Goal: Task Accomplishment & Management: Use online tool/utility

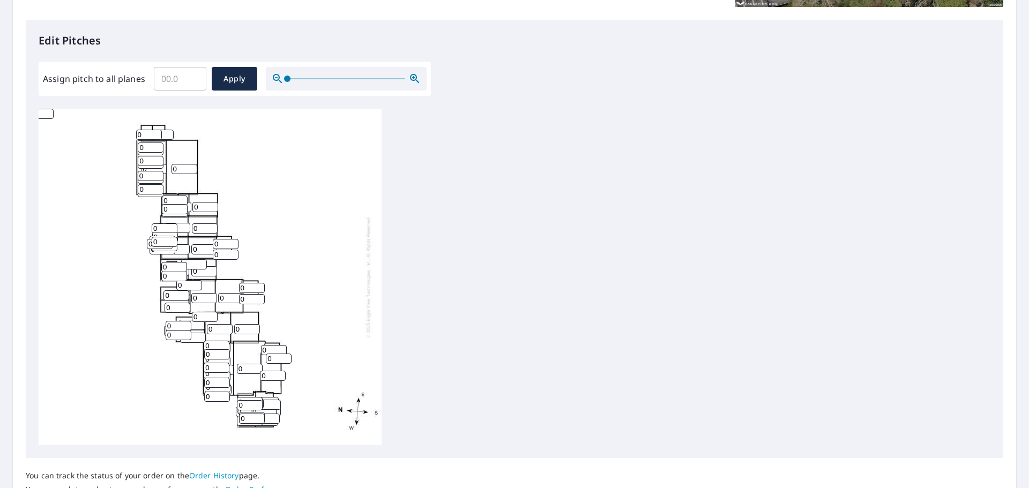
click at [97, 378] on div "0 0 0 0 0 0 0 0 0 0 0 0 0 0 0 0 0 0 0 0 0 0 0 0 0 0 0 0 0 0 0 0 0 0 0 0 0 0 0 0…" at bounding box center [210, 277] width 343 height 336
click at [183, 81] on input "Assign pitch to all planes" at bounding box center [180, 79] width 52 height 30
type input "9"
click at [234, 81] on span "Apply" at bounding box center [234, 78] width 28 height 13
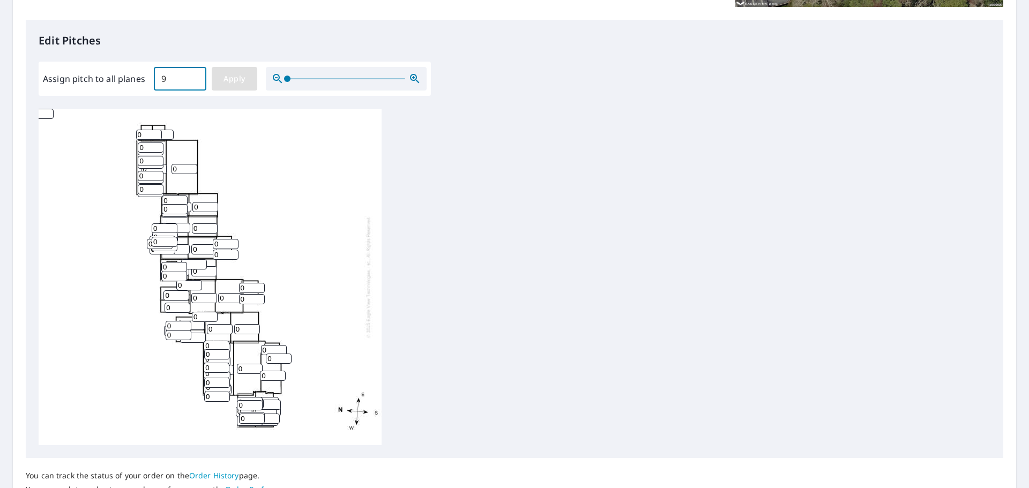
type input "9"
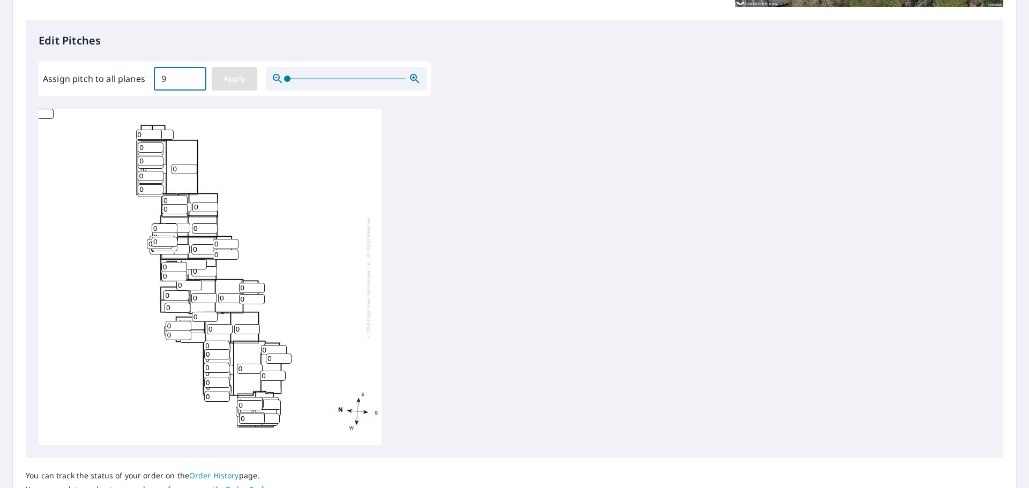
type input "9"
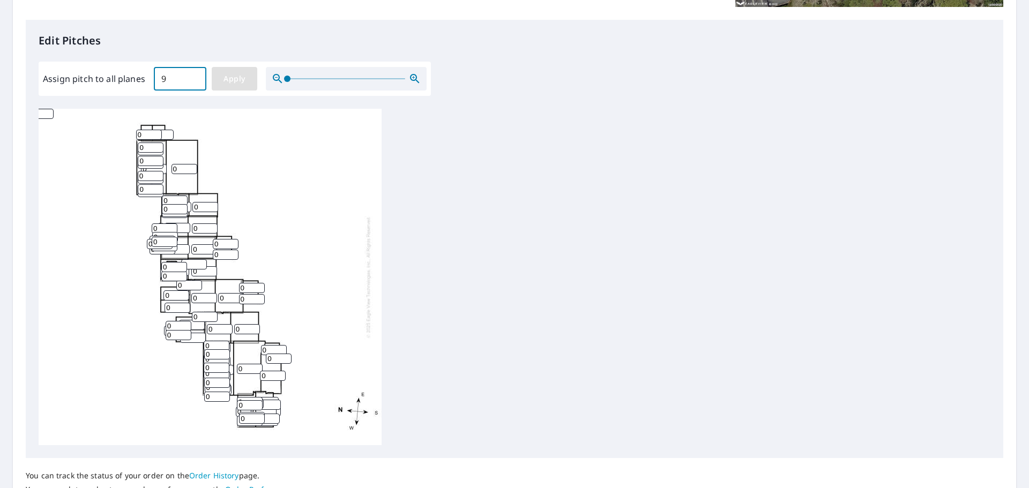
type input "9"
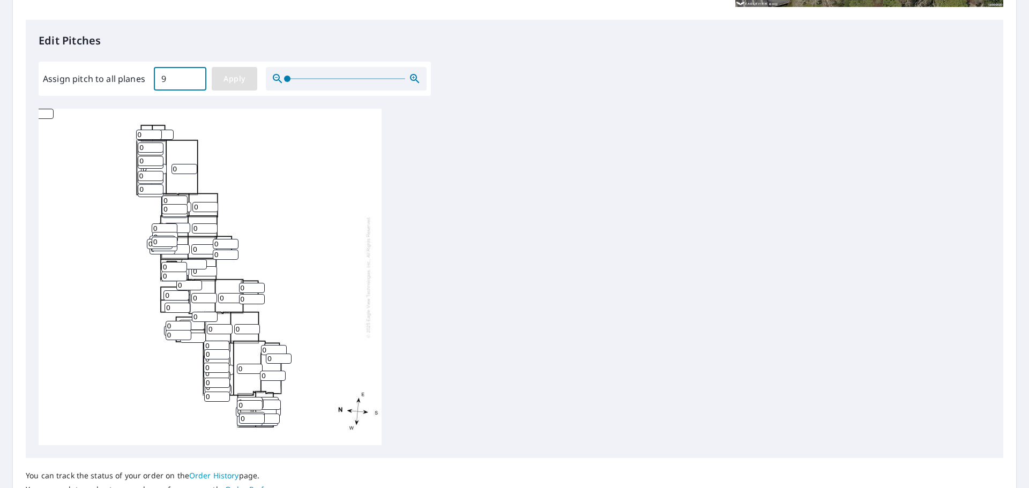
type input "9"
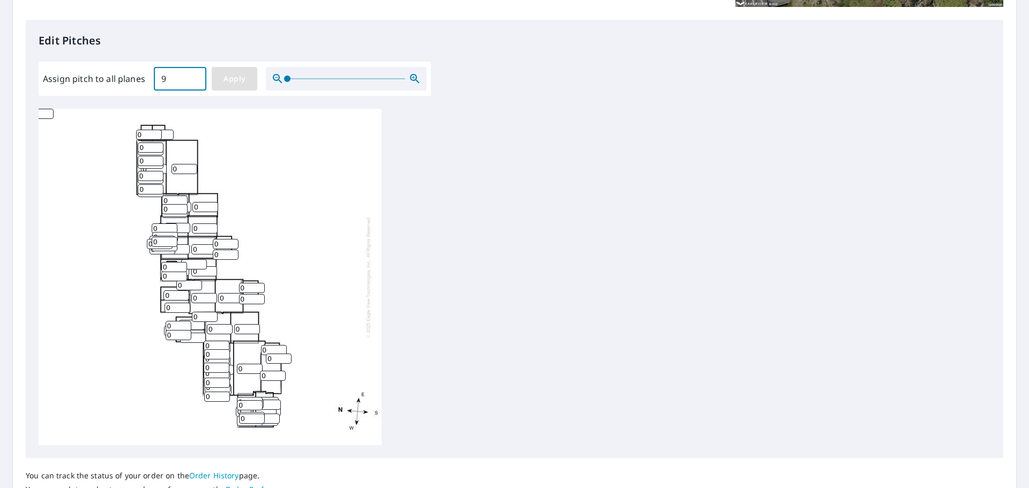
type input "9"
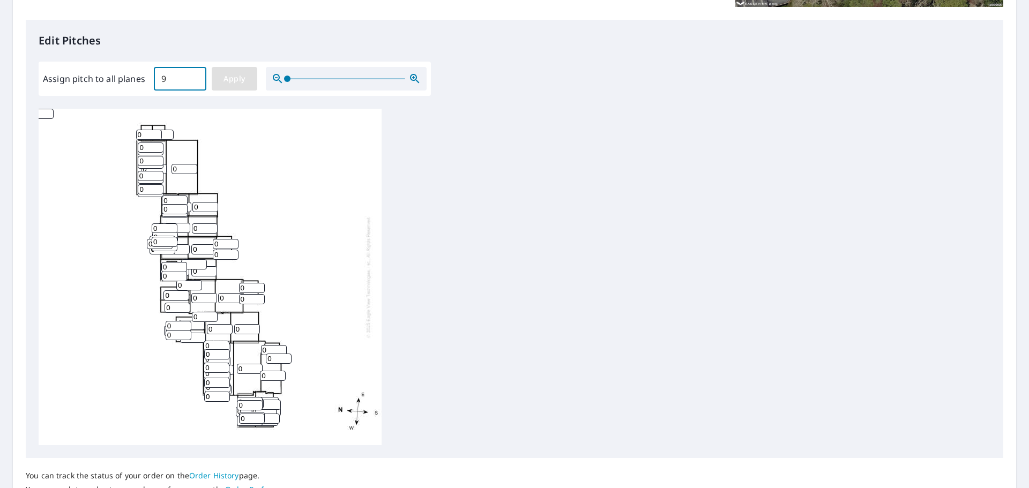
type input "9"
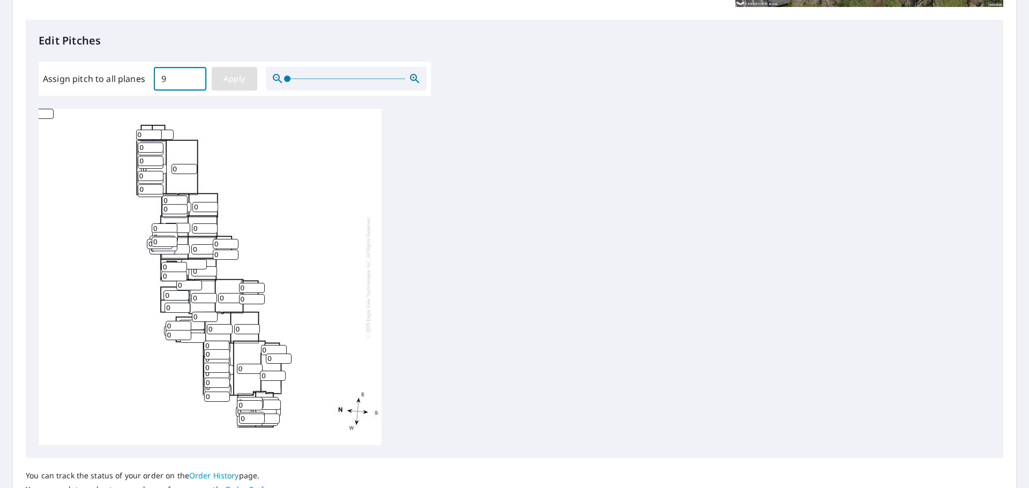
type input "9"
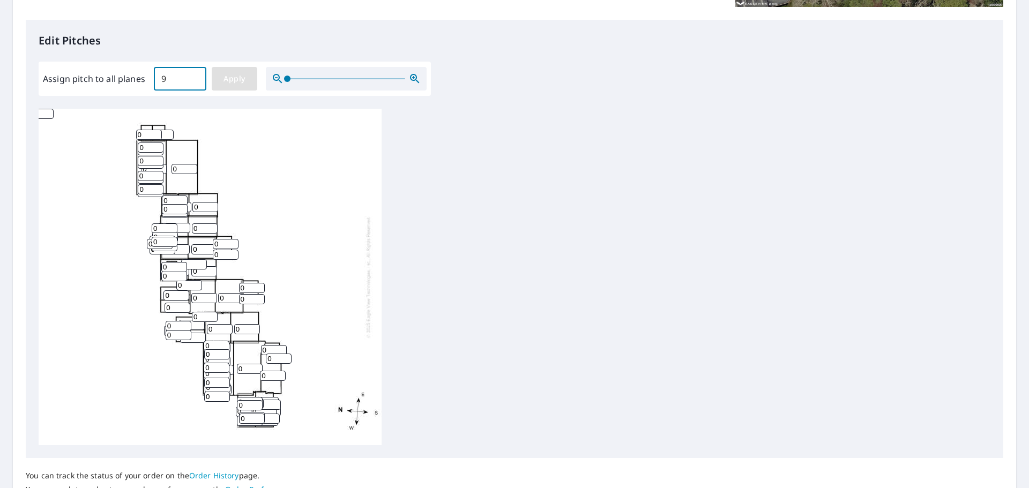
type input "9"
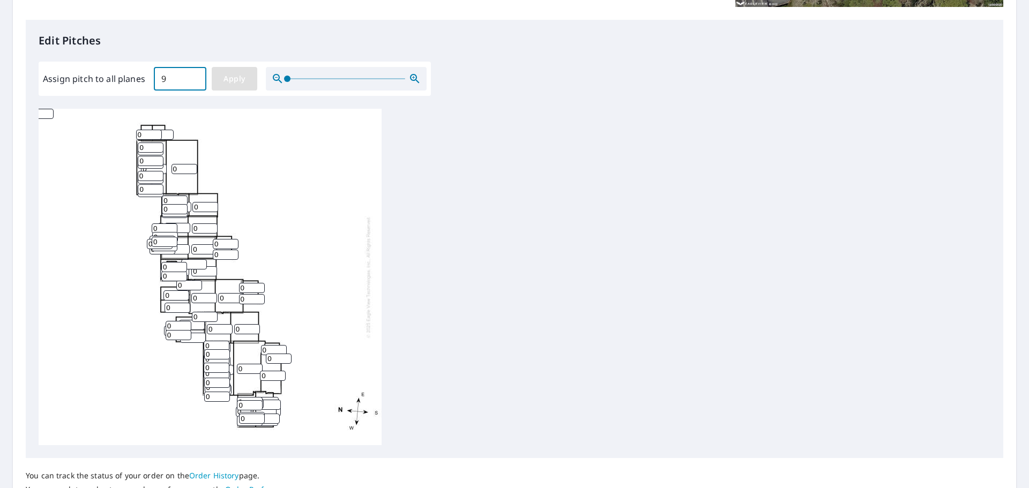
type input "9"
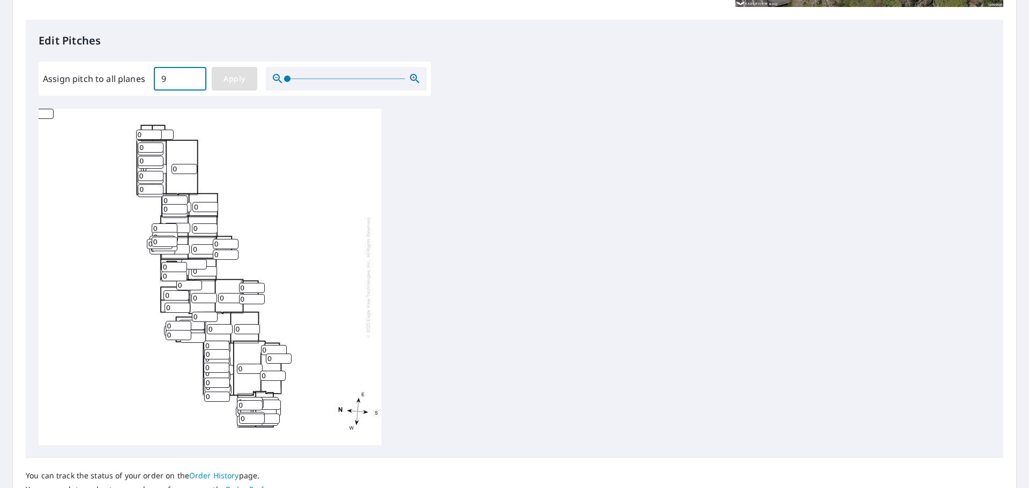
type input "9"
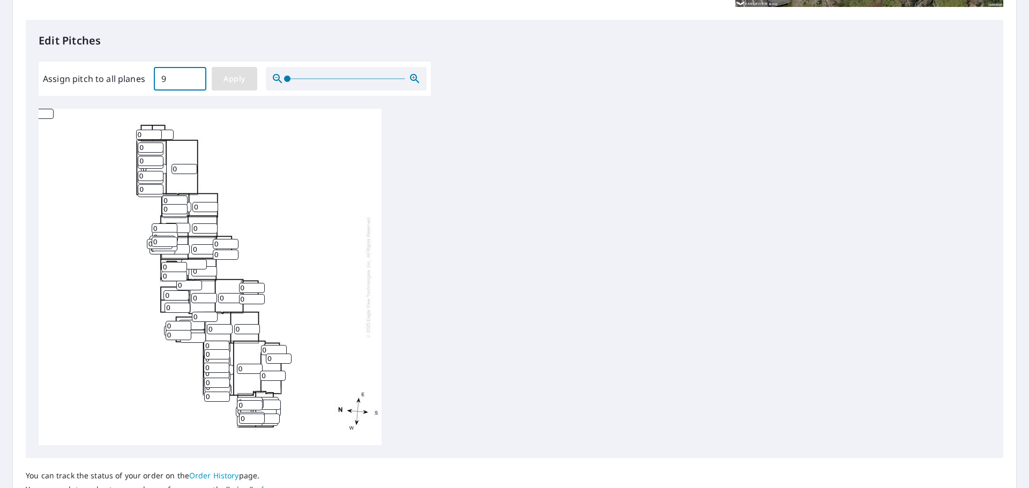
type input "9"
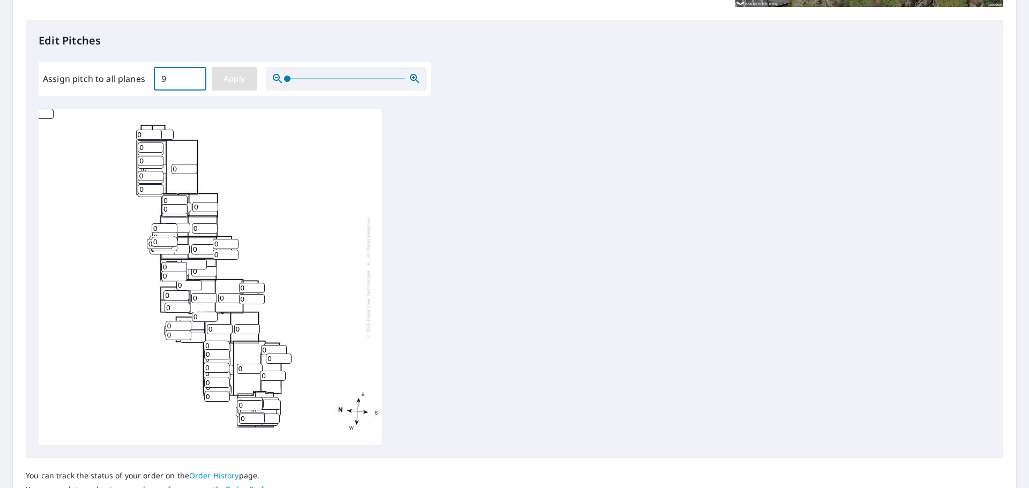
type input "9"
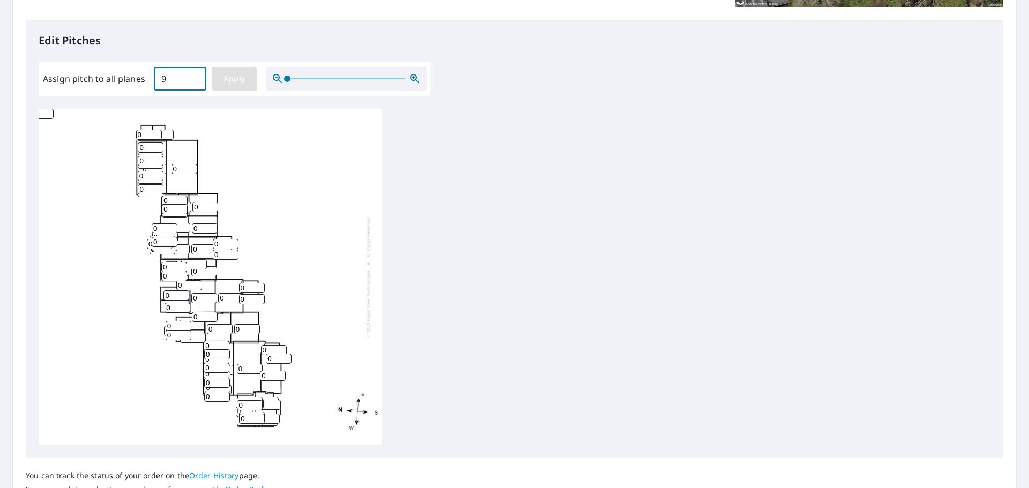
type input "9"
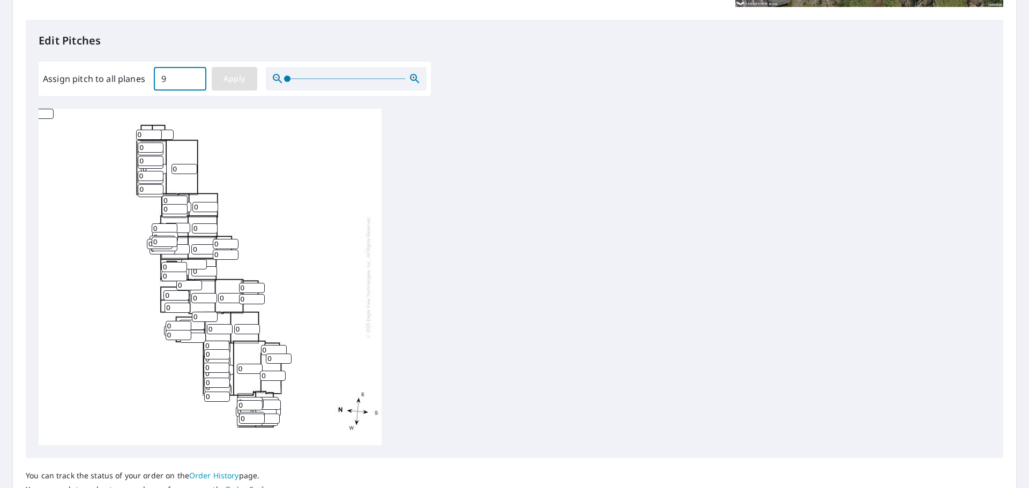
type input "9"
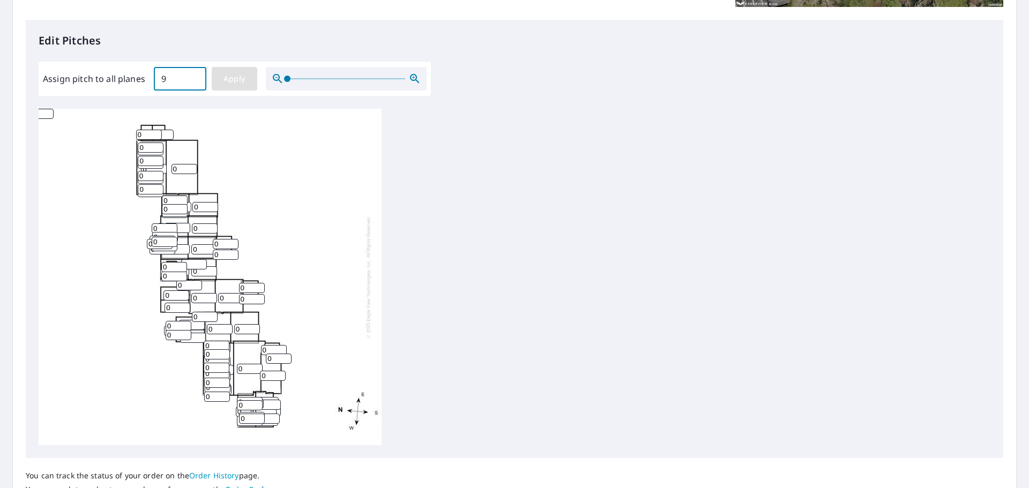
type input "9"
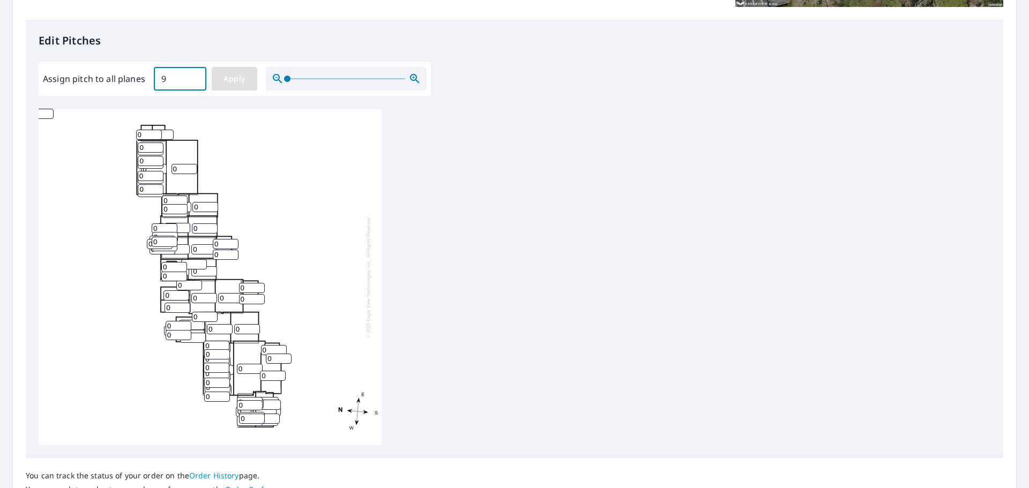
type input "9"
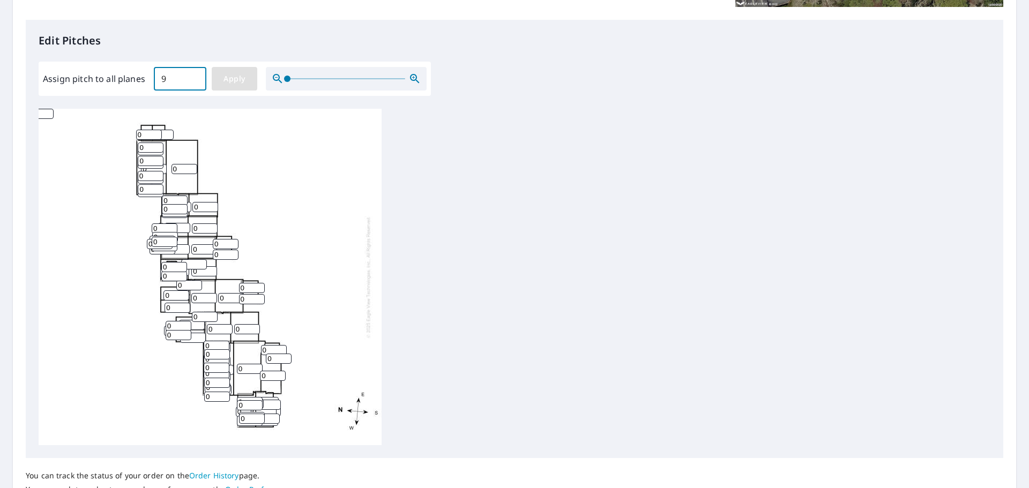
type input "9"
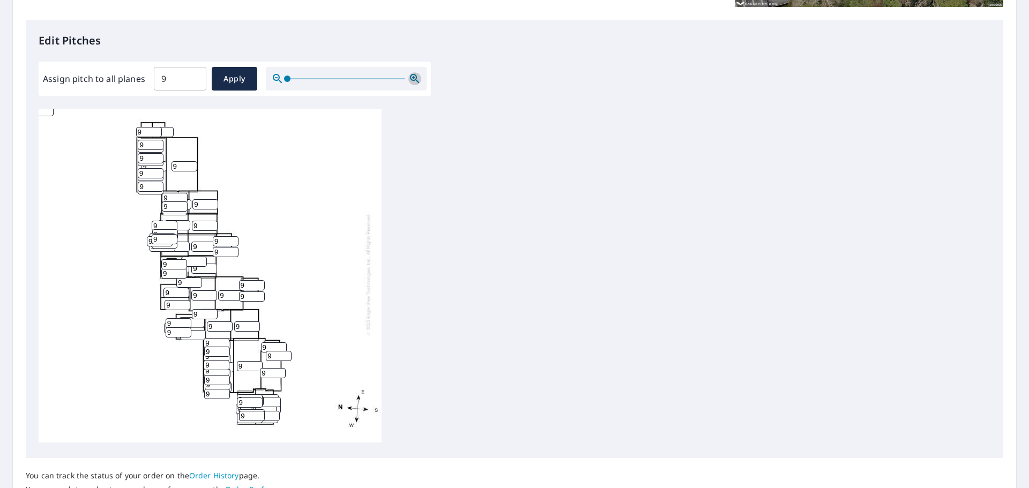
click at [411, 76] on icon "button" at bounding box center [414, 78] width 13 height 13
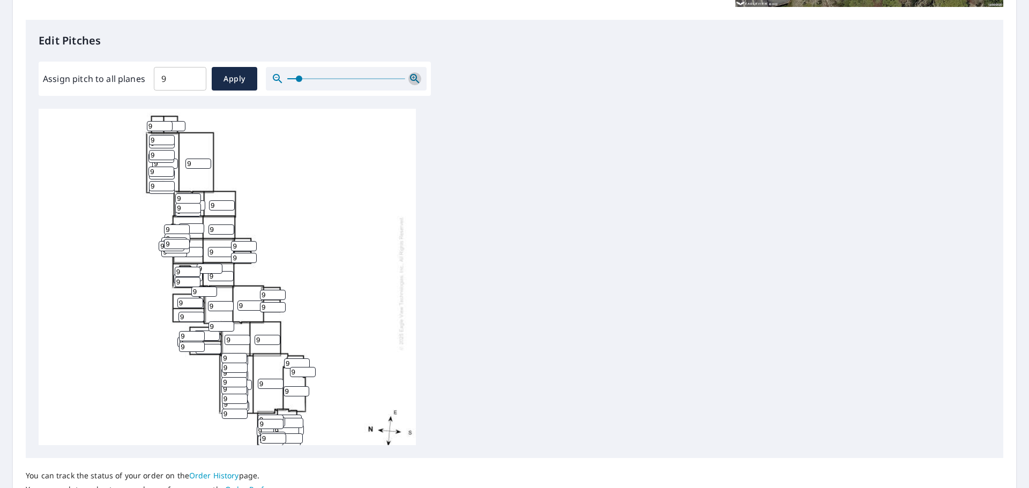
click at [411, 76] on icon "button" at bounding box center [414, 78] width 13 height 13
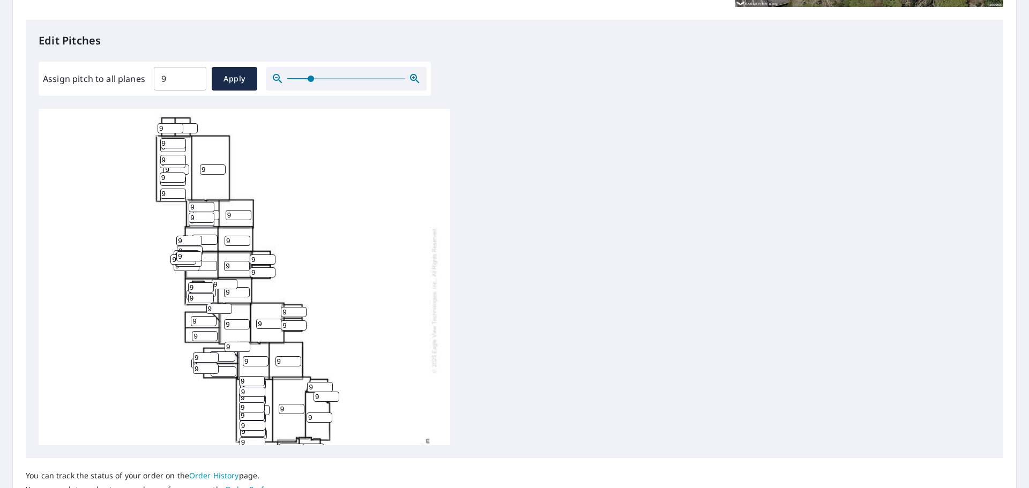
click at [411, 76] on icon "button" at bounding box center [414, 78] width 13 height 13
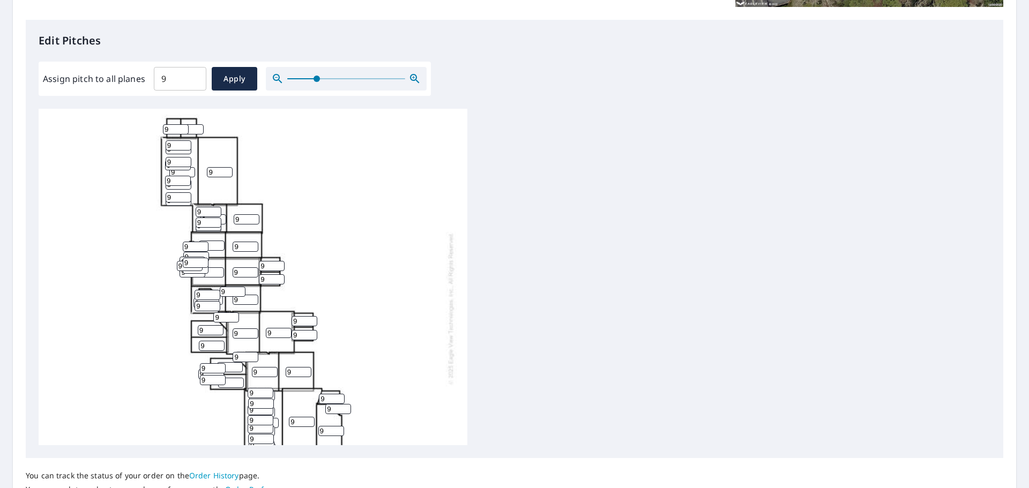
click at [411, 76] on icon "button" at bounding box center [414, 78] width 13 height 13
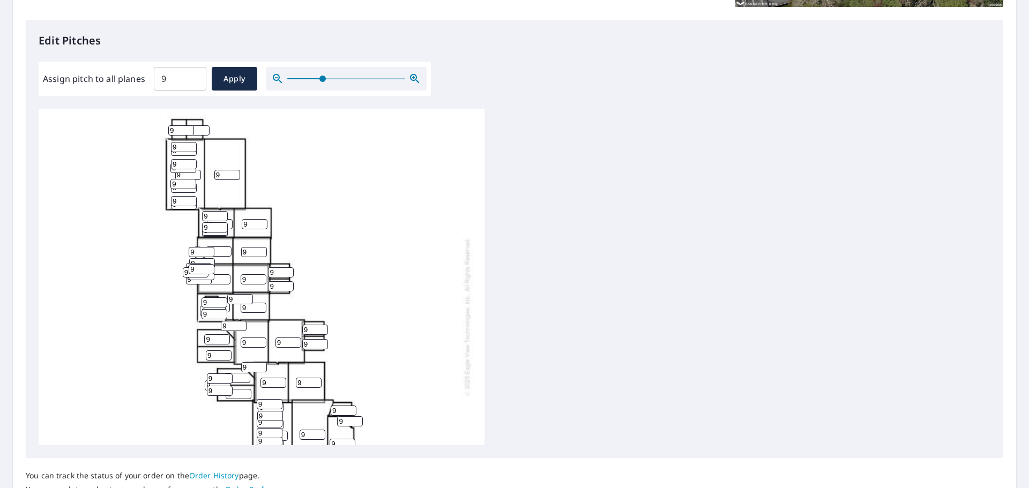
click at [411, 76] on icon "button" at bounding box center [414, 78] width 13 height 13
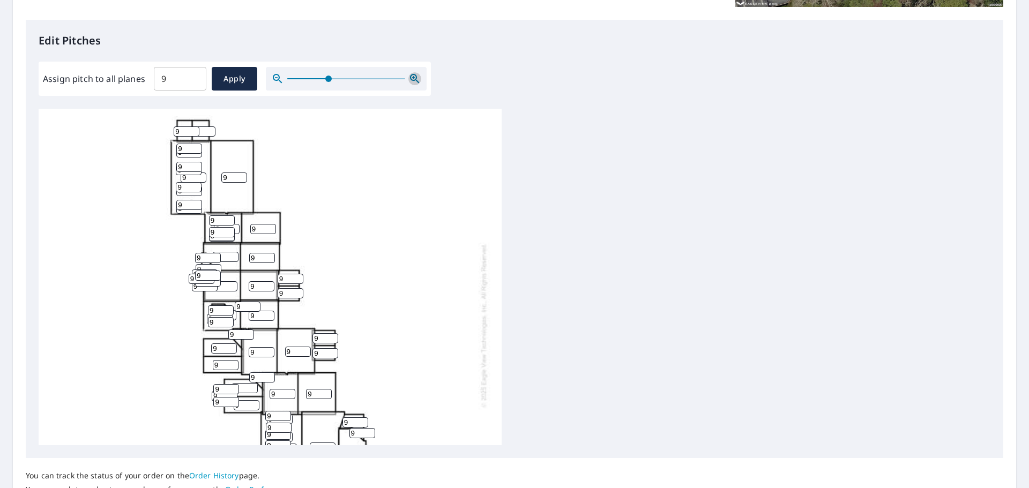
click at [411, 76] on icon "button" at bounding box center [414, 78] width 13 height 13
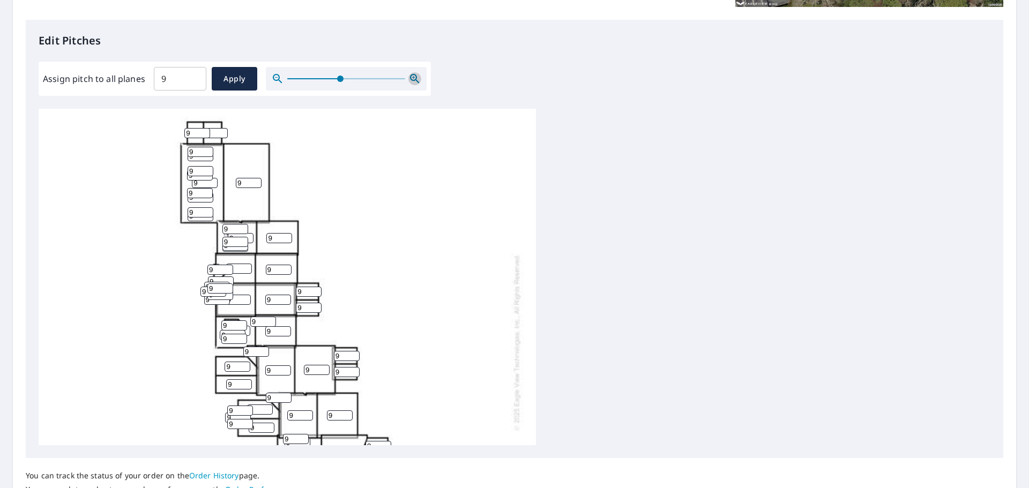
click at [411, 76] on icon "button" at bounding box center [414, 78] width 13 height 13
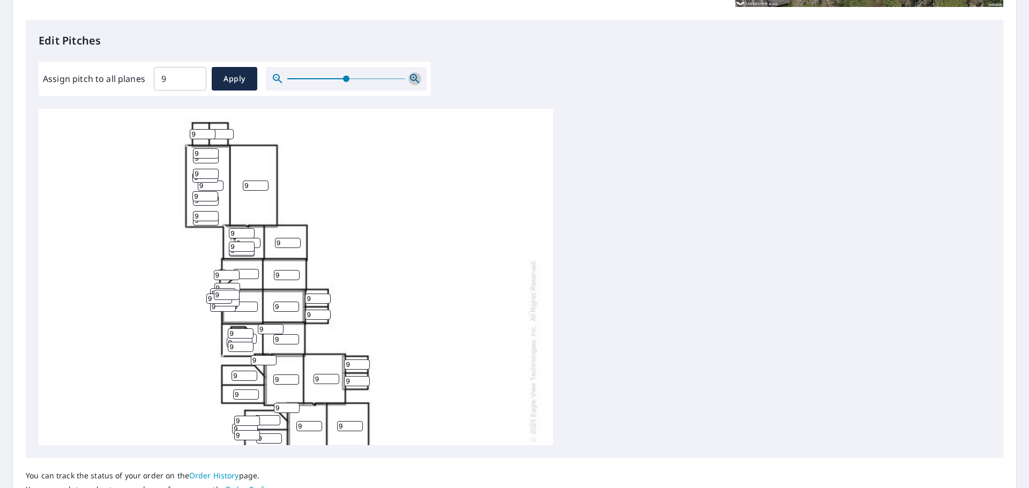
click at [411, 76] on icon "button" at bounding box center [414, 78] width 13 height 13
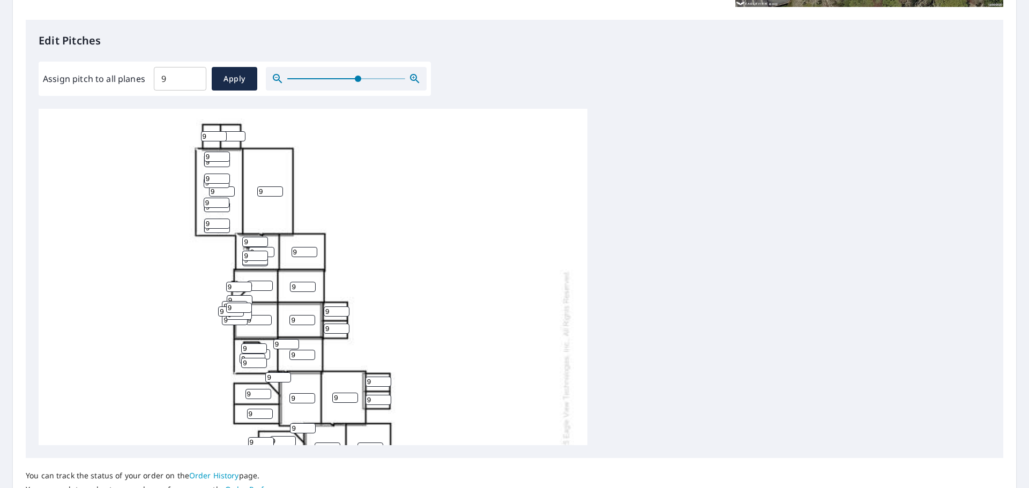
click at [411, 76] on icon "button" at bounding box center [414, 78] width 13 height 13
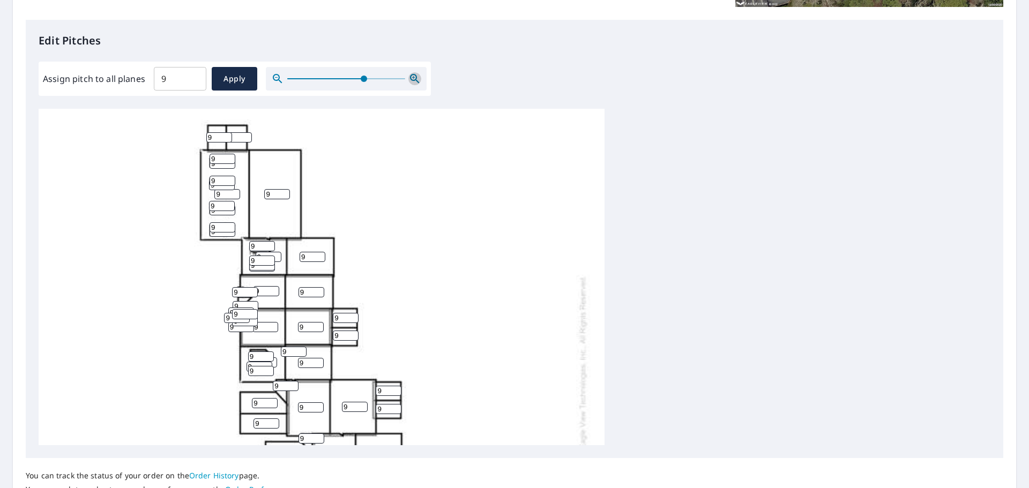
click at [411, 76] on icon "button" at bounding box center [414, 78] width 13 height 13
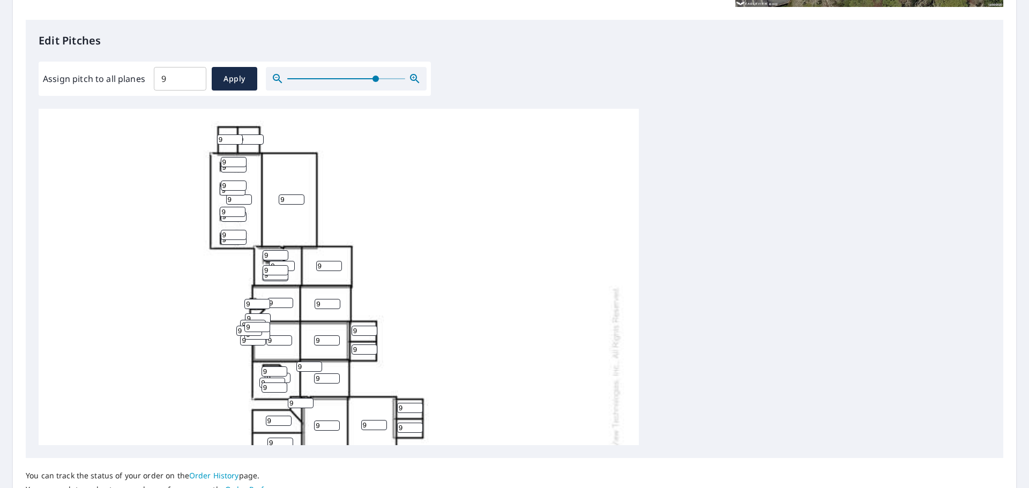
click at [411, 76] on icon "button" at bounding box center [414, 78] width 13 height 13
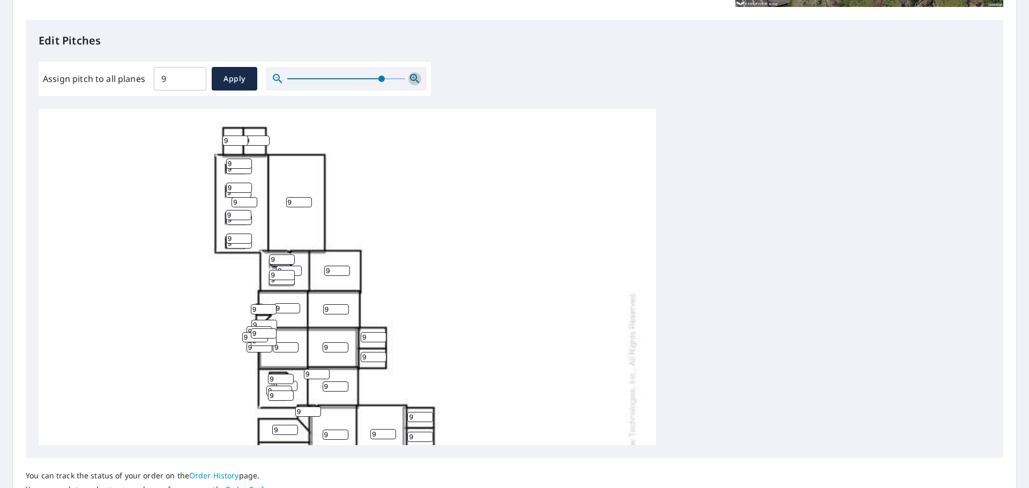
click at [411, 76] on icon "button" at bounding box center [414, 78] width 13 height 13
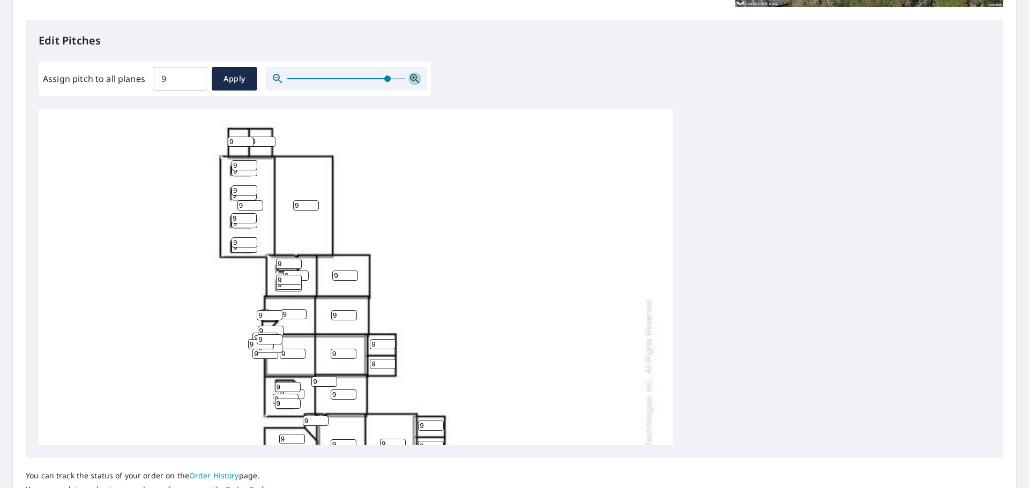
click at [411, 76] on icon "button" at bounding box center [414, 78] width 13 height 13
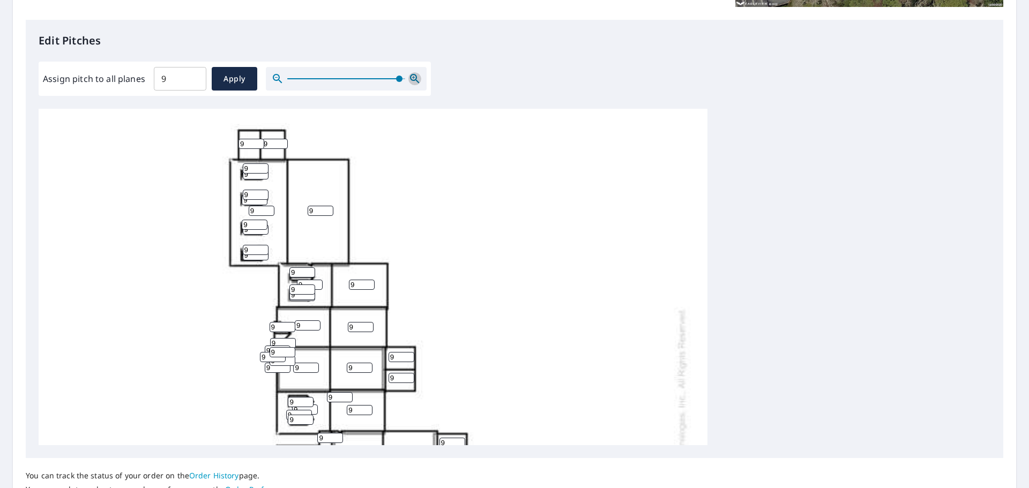
click at [411, 76] on icon "button" at bounding box center [414, 78] width 13 height 13
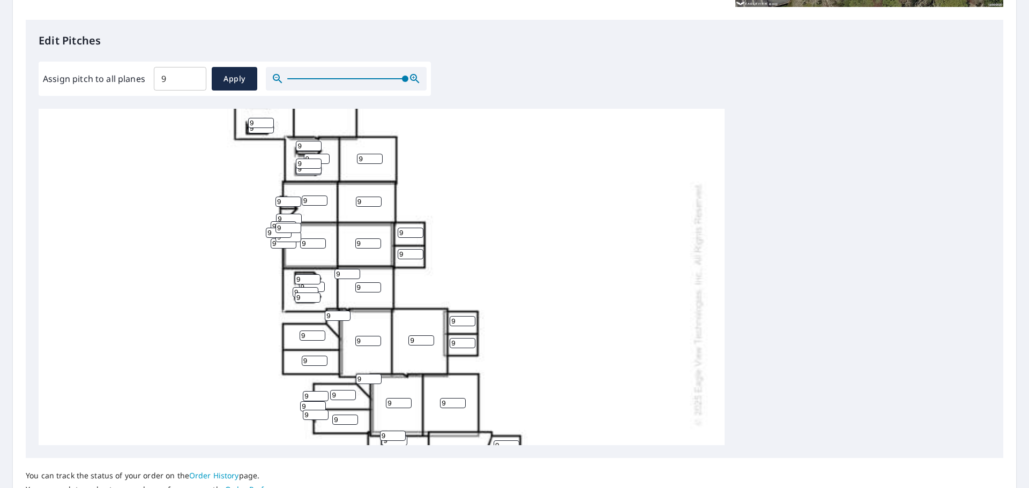
scroll to position [161, 0]
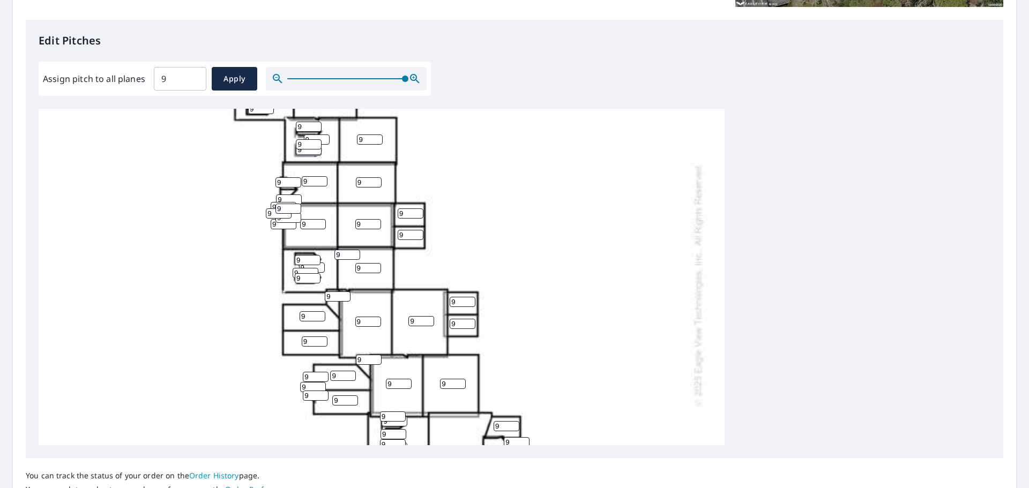
drag, startPoint x: 405, startPoint y: 214, endPoint x: 398, endPoint y: 214, distance: 7.0
click at [398, 214] on input "9" at bounding box center [410, 213] width 26 height 10
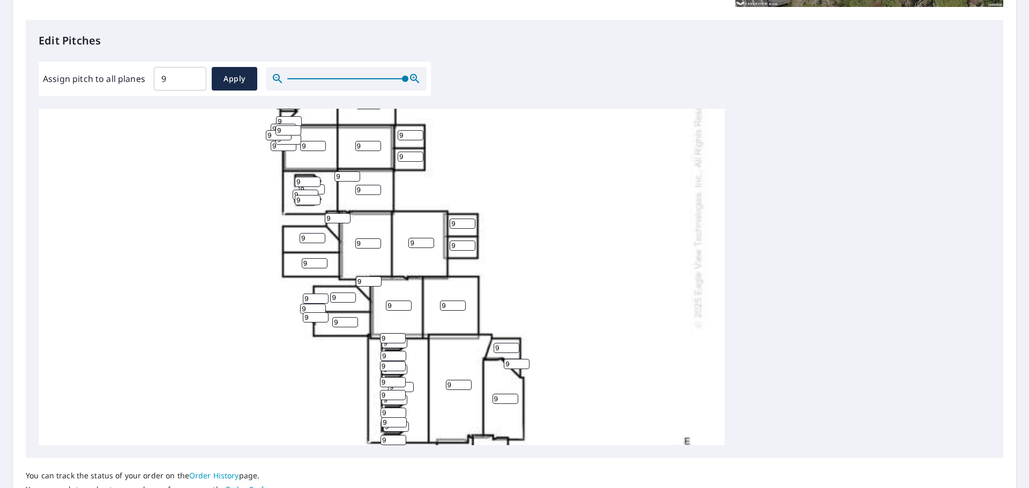
scroll to position [214, 0]
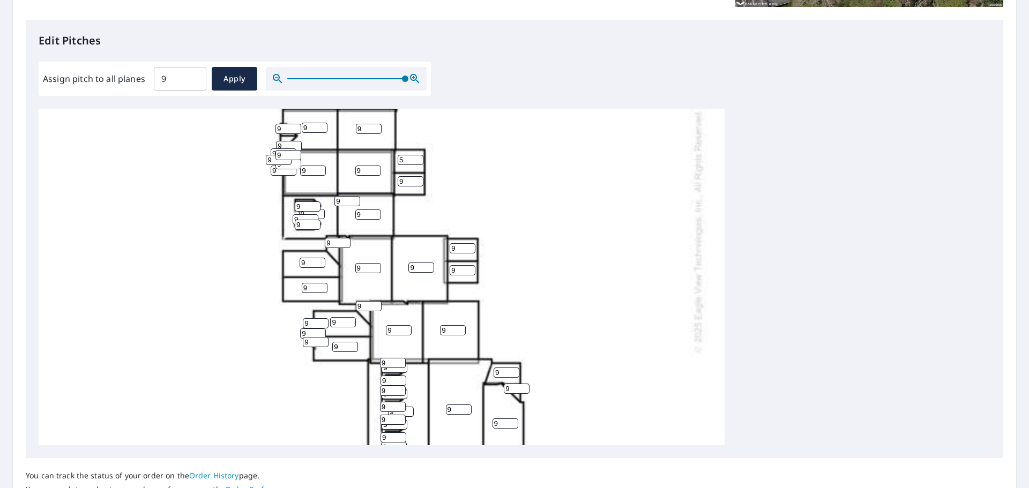
type input "5"
click at [409, 182] on input "9" at bounding box center [410, 181] width 26 height 10
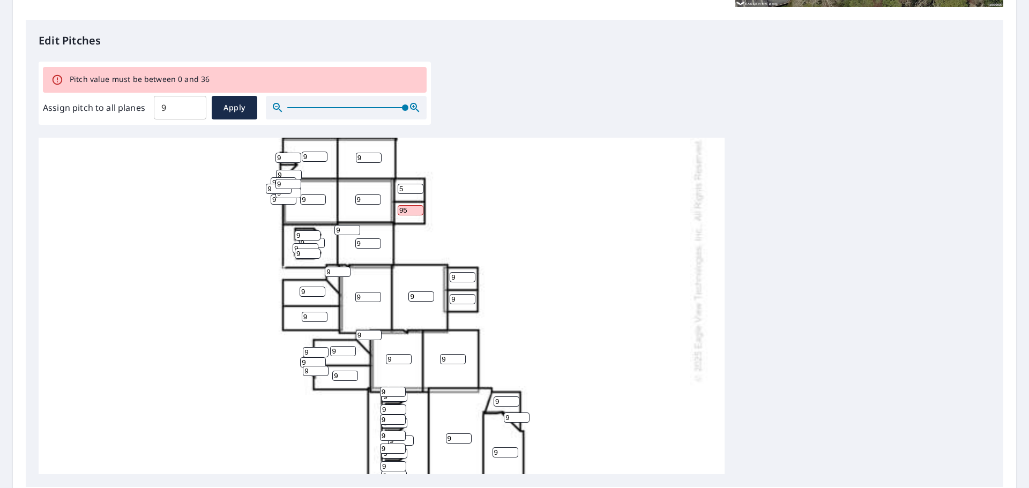
type input "9"
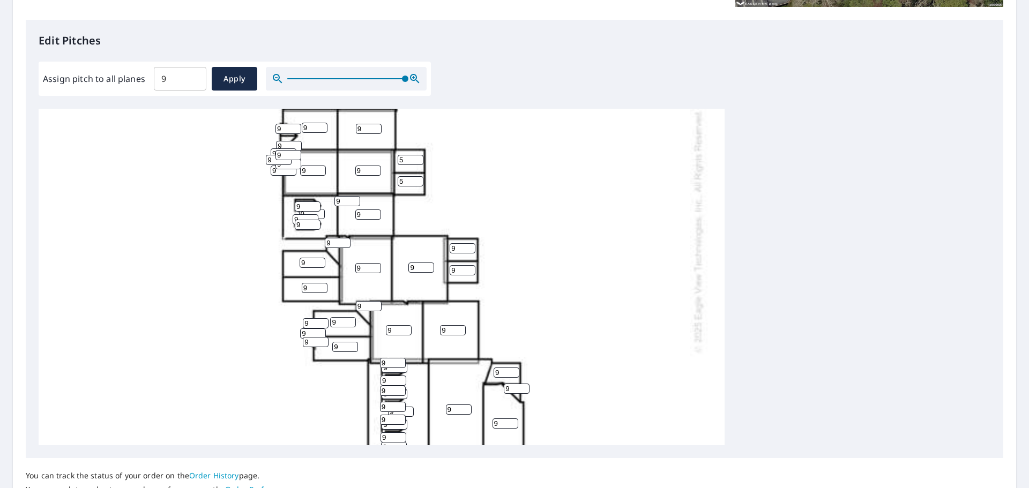
type input "5"
click at [467, 245] on input "10" at bounding box center [462, 248] width 26 height 10
type input "1"
type input "5"
click at [461, 268] on input "9" at bounding box center [462, 270] width 26 height 10
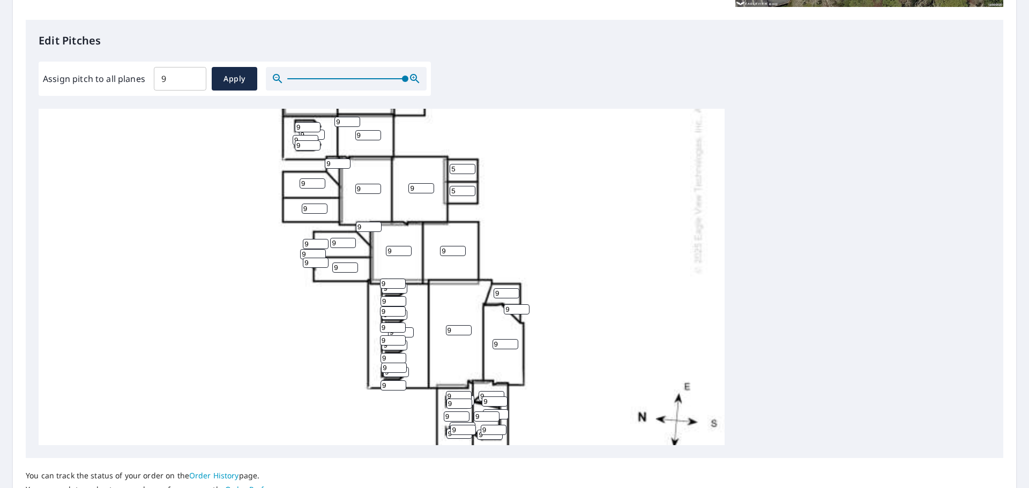
scroll to position [321, 0]
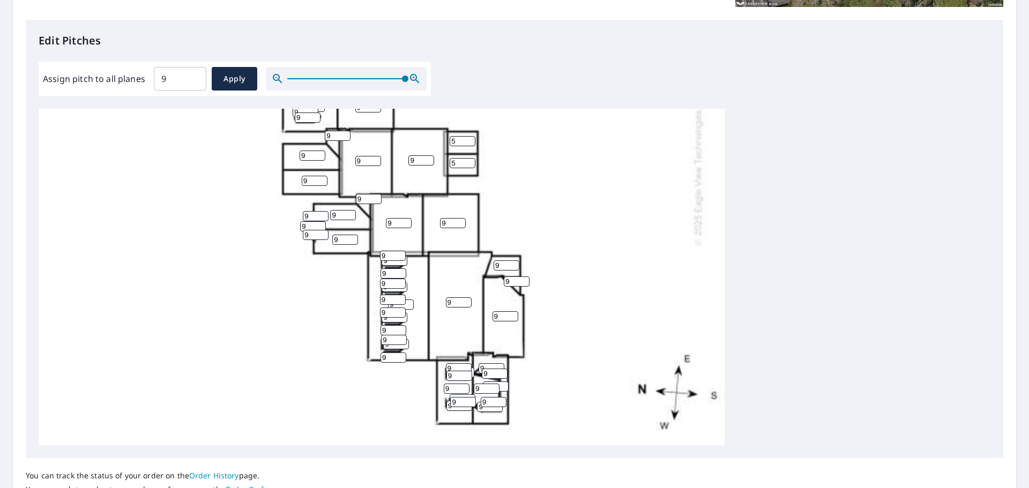
type input "5"
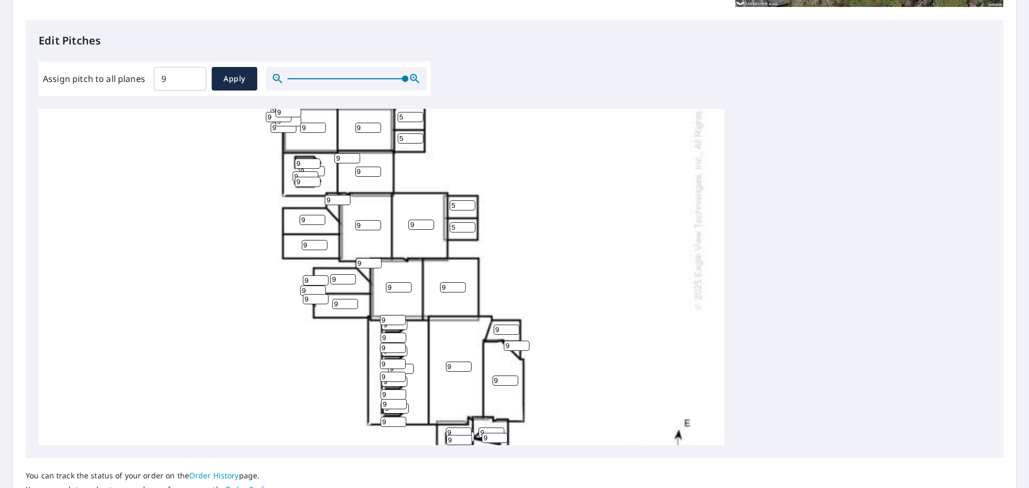
scroll to position [214, 0]
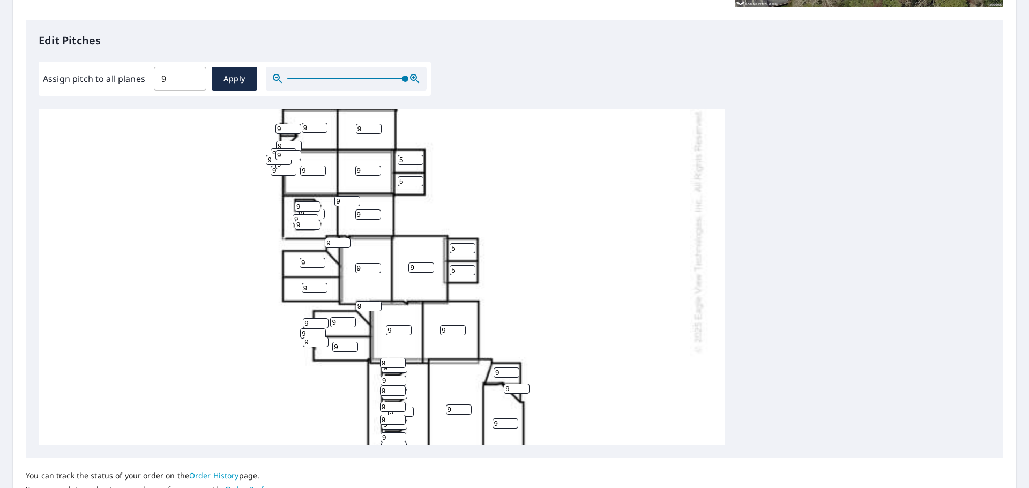
click at [307, 264] on input "9" at bounding box center [312, 263] width 26 height 10
type input "6"
click at [313, 289] on input "9" at bounding box center [315, 288] width 26 height 10
type input "6"
click at [340, 321] on input "9" at bounding box center [343, 322] width 26 height 10
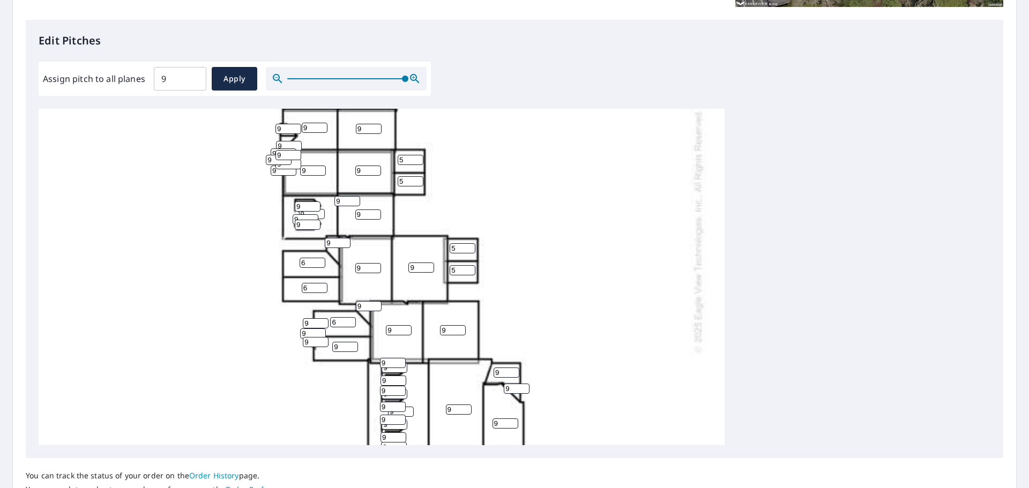
type input "6"
click at [343, 348] on input "9" at bounding box center [345, 347] width 26 height 10
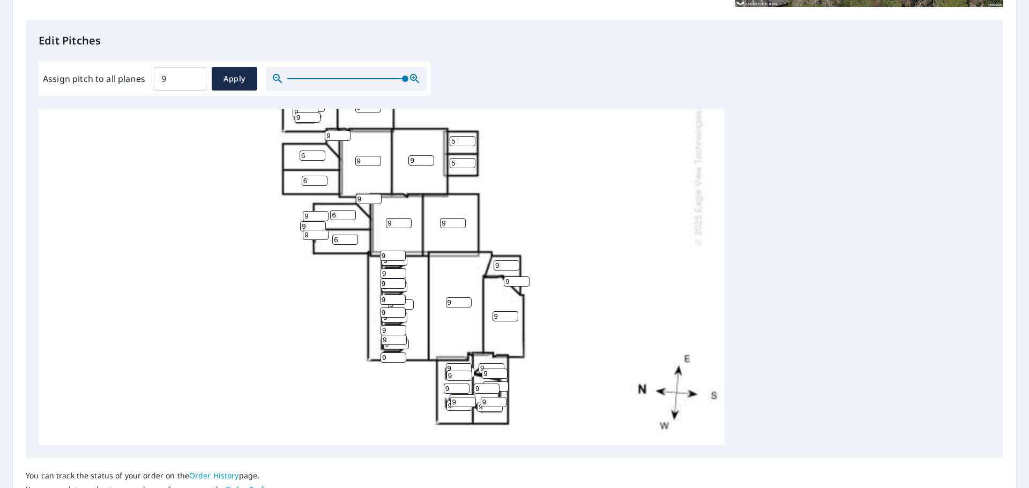
scroll to position [268, 0]
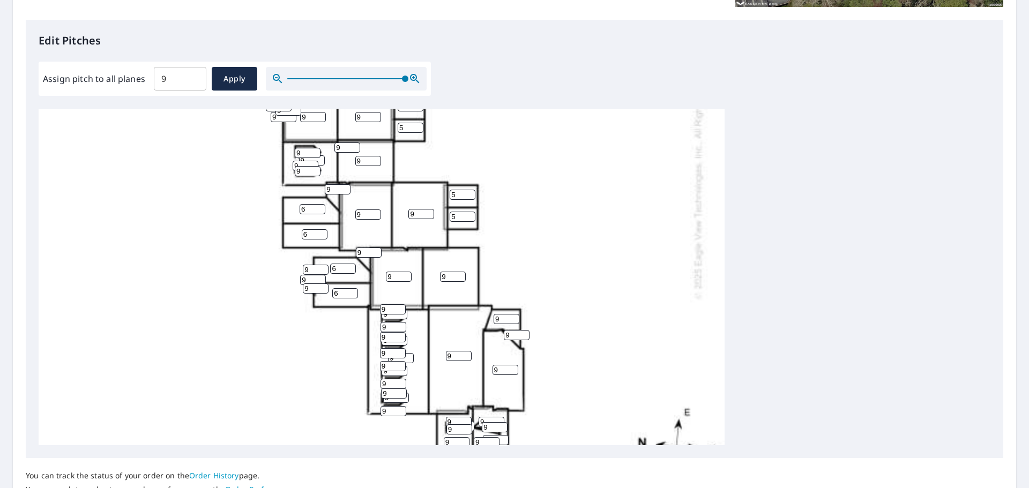
type input "6"
drag, startPoint x: 505, startPoint y: 371, endPoint x: 489, endPoint y: 372, distance: 16.1
click at [489, 372] on div "9 9 9 9 9 9 9 9 9 9 9 9 9 9 9 9 9 9 6 6 9 6 6 9 5 5 5 5 9 9 9 9 9 9 9 9 9 9 9 9…" at bounding box center [382, 177] width 686 height 673
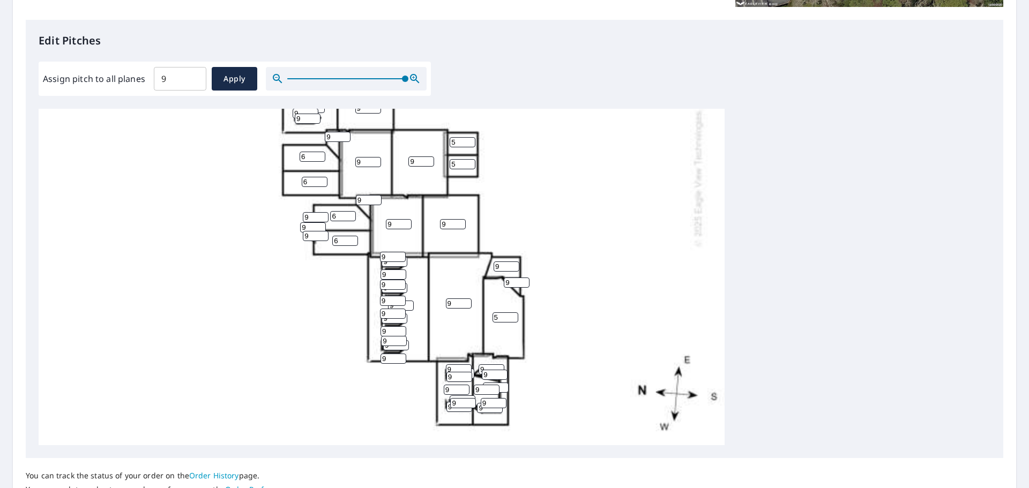
scroll to position [321, 0]
type input "5"
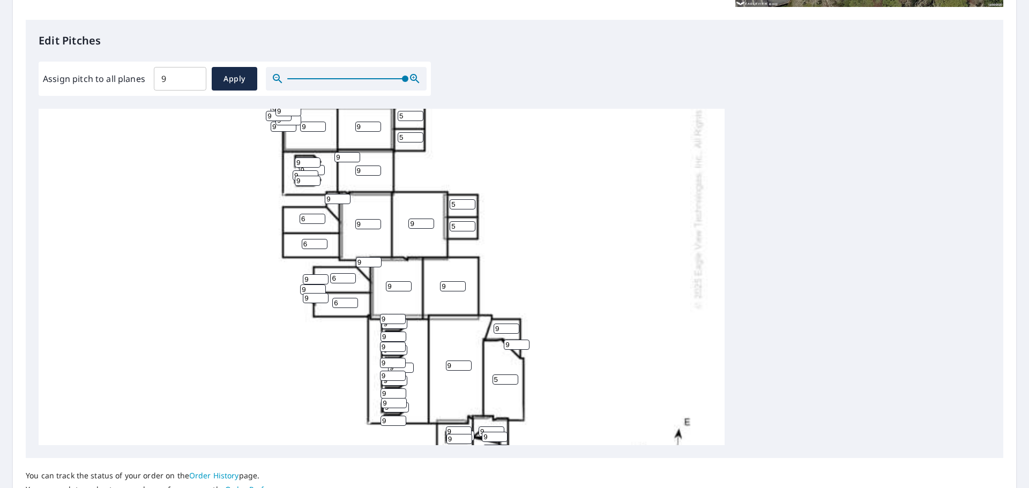
scroll to position [268, 0]
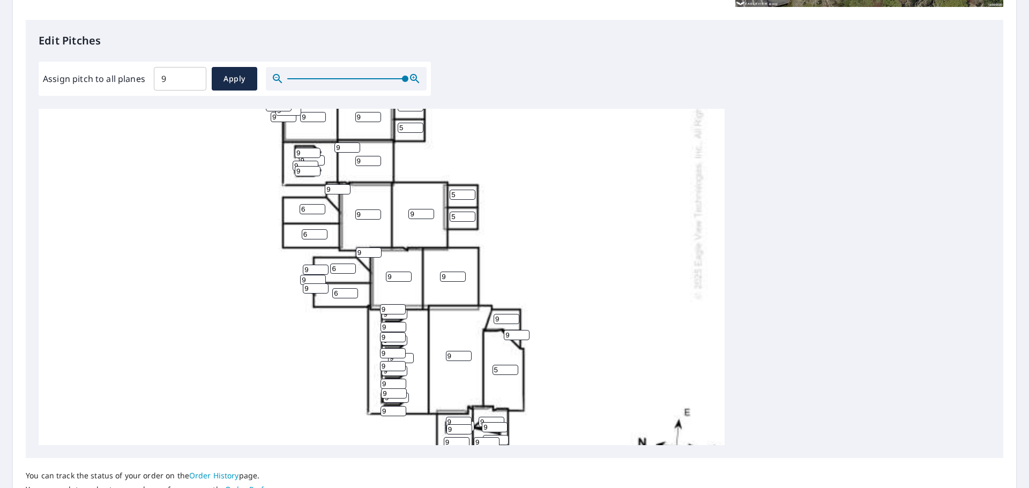
drag, startPoint x: 453, startPoint y: 277, endPoint x: 442, endPoint y: 279, distance: 11.3
click at [442, 279] on input "9" at bounding box center [453, 277] width 26 height 10
type input "4"
drag, startPoint x: 500, startPoint y: 370, endPoint x: 491, endPoint y: 370, distance: 9.6
click at [491, 370] on div "9 9 9 9 9 9 4 9 5 9 9 9 9 9 9 9 9 9 6 6 9 6 6 9 5 5 5 5 9 9 9 9 9 9 9 9 9 9 9 9…" at bounding box center [382, 177] width 686 height 673
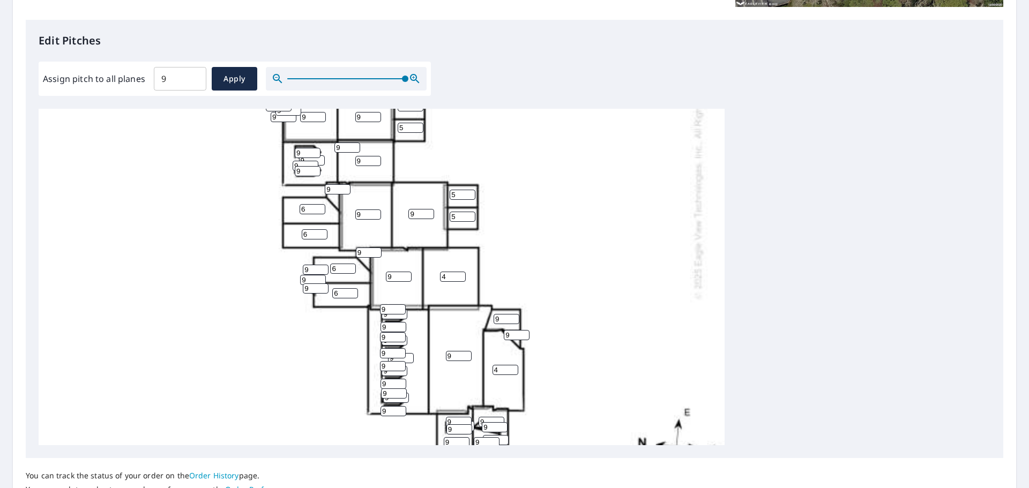
scroll to position [321, 0]
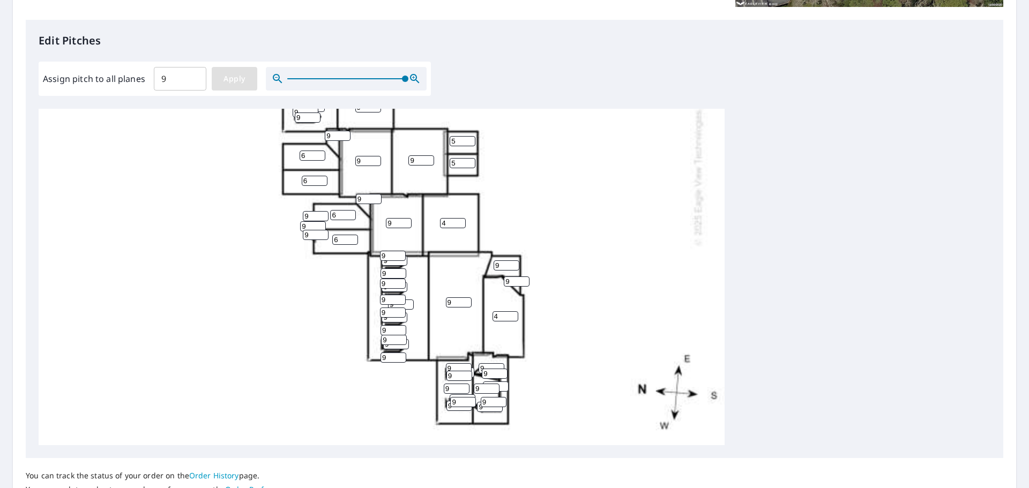
type input "4"
click at [242, 82] on span "Apply" at bounding box center [234, 78] width 28 height 13
type input "9"
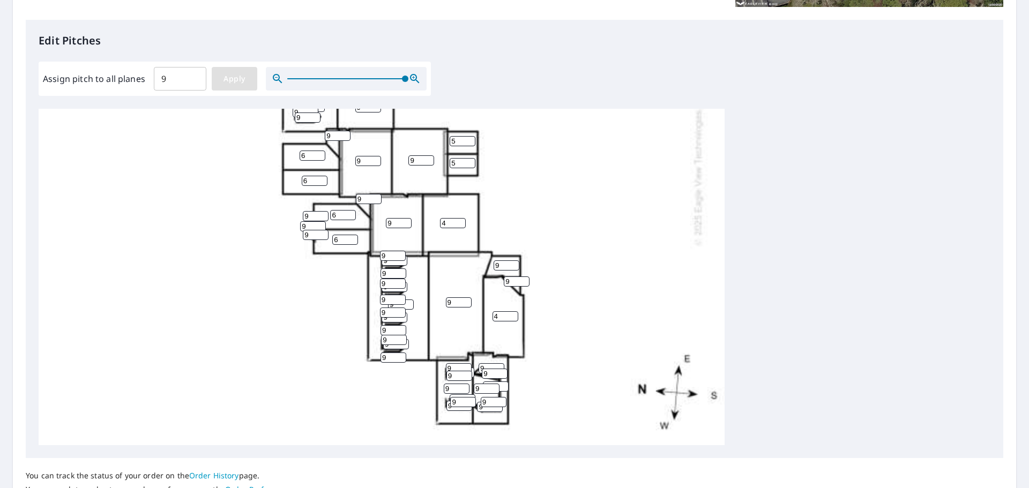
type input "9"
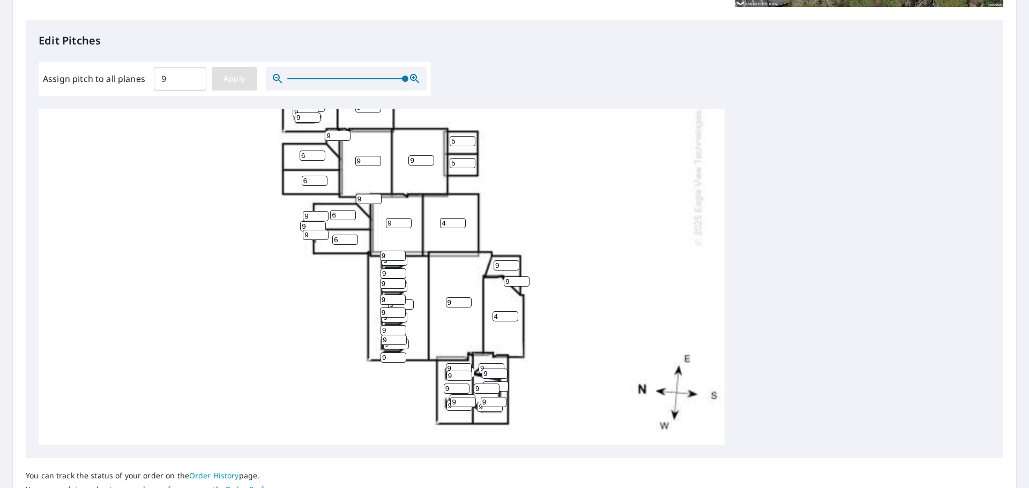
type input "9"
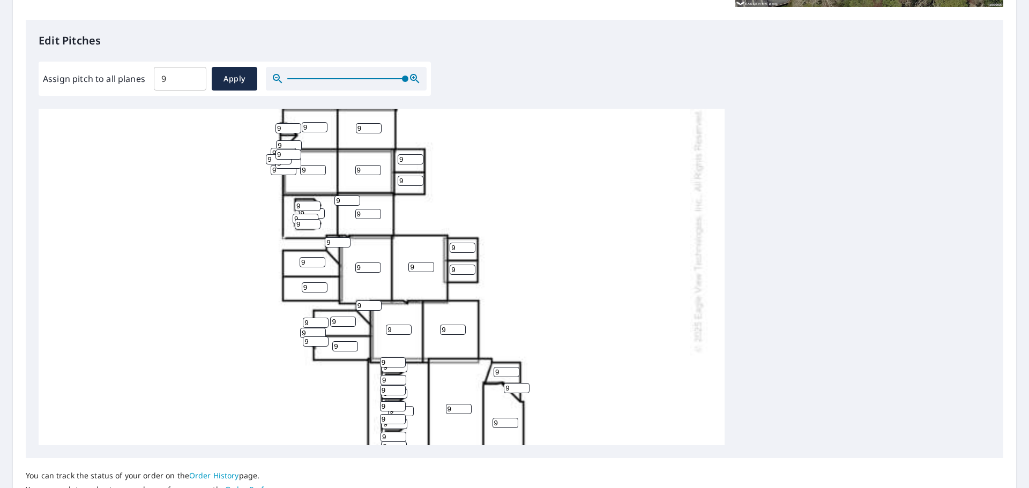
scroll to position [214, 0]
drag, startPoint x: 313, startPoint y: 289, endPoint x: 298, endPoint y: 290, distance: 15.0
click at [298, 290] on div "9 9 9 9 9 9 9 9 9 9 9 9 9 9 9 9 9 9 9 9 9 9 9 9 9 9 9 9 9 9 9 9 9 9 9 9 9 9 9 9…" at bounding box center [382, 230] width 686 height 673
type input "6"
drag, startPoint x: 309, startPoint y: 266, endPoint x: 272, endPoint y: 267, distance: 36.4
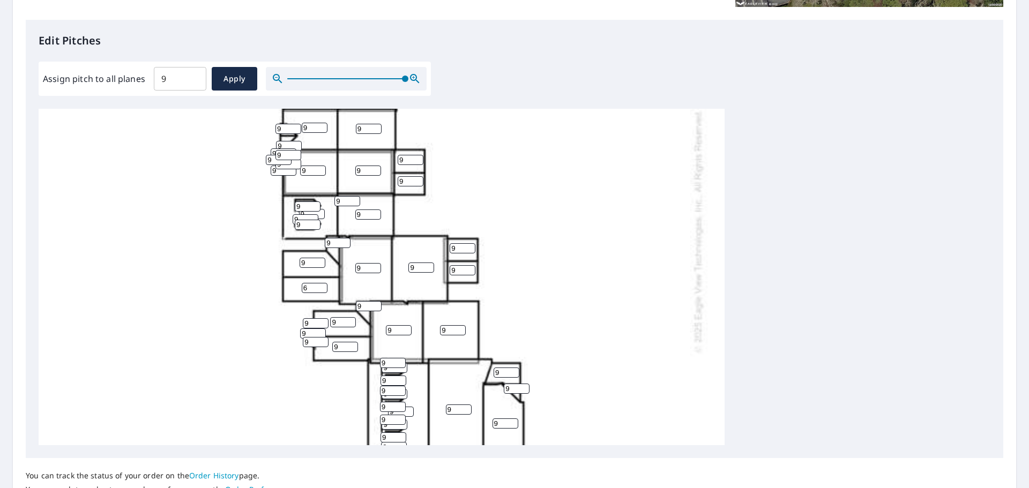
click at [272, 267] on div "9 9 9 9 9 9 9 9 9 9 9 9 9 9 9 9 9 9 6 9 9 9 9 9 9 9 9 9 9 9 9 9 9 9 9 9 9 9 9 9…" at bounding box center [382, 230] width 686 height 673
type input "6"
drag, startPoint x: 344, startPoint y: 324, endPoint x: 329, endPoint y: 324, distance: 15.5
click at [329, 324] on div "9 9 9 9 9 9 9 9 9 9 9 9 9 9 9 9 9 9 6 9 9 6 9 9 9 9 9 9 9 9 9 9 9 9 9 9 9 9 9 9…" at bounding box center [382, 230] width 686 height 673
type input "6"
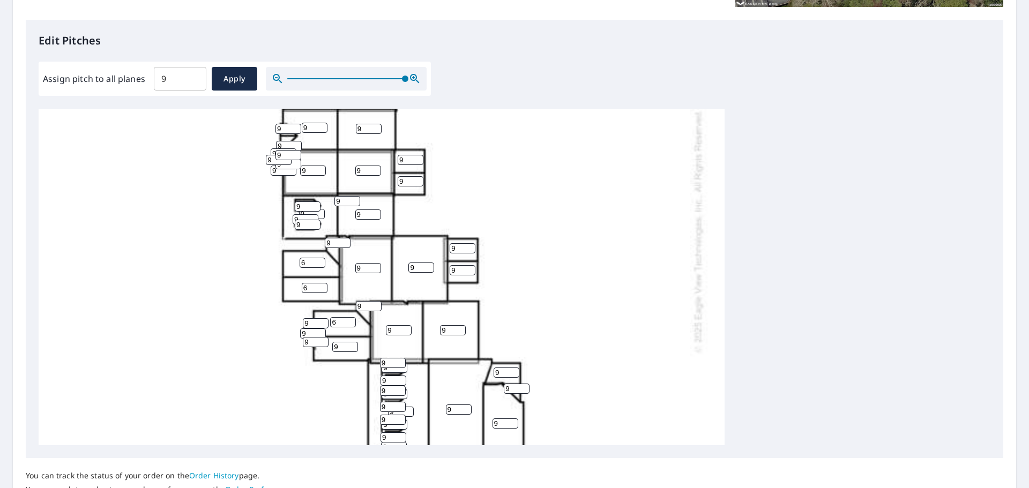
drag, startPoint x: 344, startPoint y: 347, endPoint x: 328, endPoint y: 347, distance: 16.1
click at [328, 347] on div "9 9 9 9 9 9 9 9 9 9 9 9 9 9 9 9 9 9 6 9 9 6 6 9 9 9 9 9 9 9 9 9 9 9 9 9 9 9 9 9…" at bounding box center [382, 230] width 686 height 673
type input "6"
drag, startPoint x: 460, startPoint y: 251, endPoint x: 443, endPoint y: 251, distance: 17.1
click at [443, 251] on div "9 9 9 9 9 9 9 9 9 9 9 9 9 9 9 9 9 9 6 6 9 6 6 9 9 9 9 9 9 9 9 9 9 9 9 9 9 9 9 9…" at bounding box center [382, 230] width 686 height 673
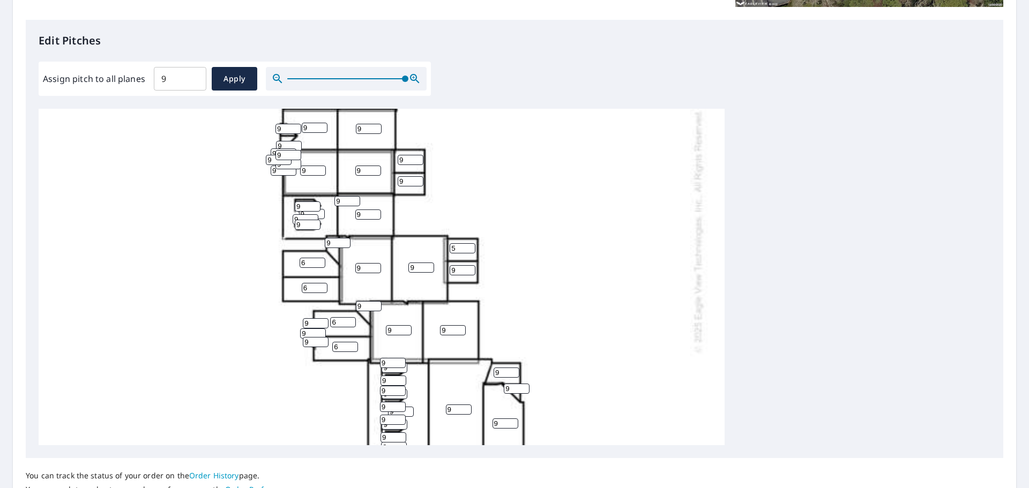
type input "5"
drag, startPoint x: 461, startPoint y: 273, endPoint x: 444, endPoint y: 274, distance: 17.2
click at [444, 274] on div "9 9 9 9 9 9 9 9 9 9 9 9 9 9 9 9 9 9 6 6 9 6 6 9 9 5 9 9 9 9 9 9 9 9 9 9 9 9 9 9…" at bounding box center [382, 230] width 686 height 673
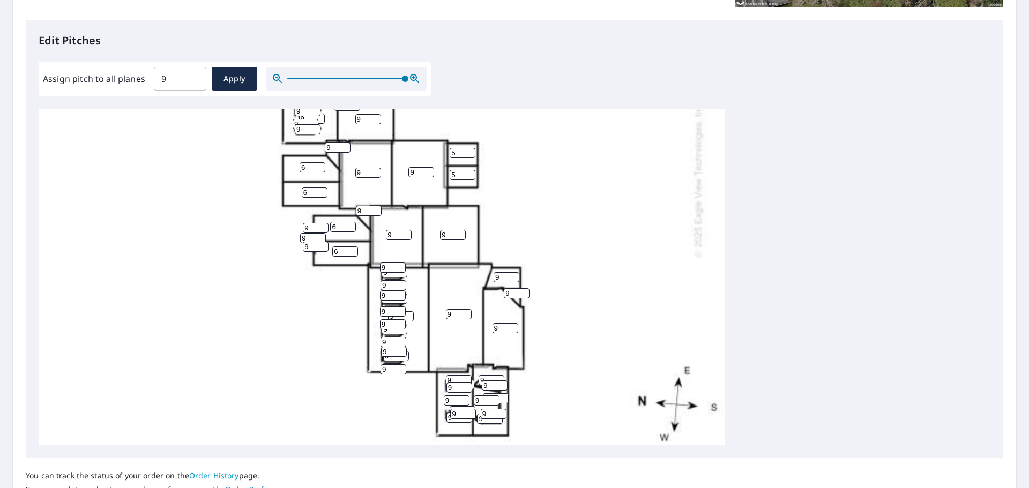
scroll to position [321, 0]
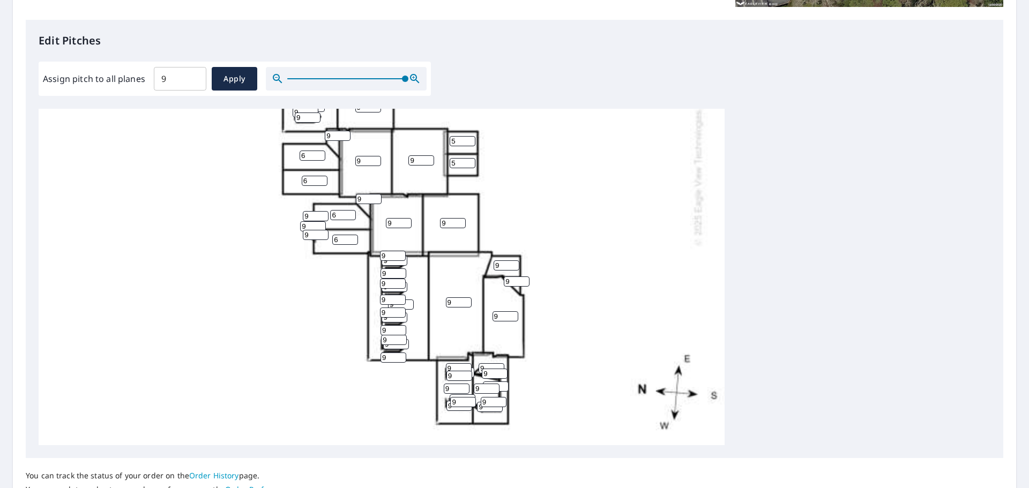
type input "5"
drag, startPoint x: 501, startPoint y: 316, endPoint x: 484, endPoint y: 316, distance: 17.2
click at [484, 316] on div "9 9 9 9 9 9 9 9 9 9 9 9 9 9 9 9 9 9 6 6 9 6 6 9 9 5 5 9 9 9 9 9 9 9 9 9 9 9 9 9…" at bounding box center [382, 123] width 686 height 673
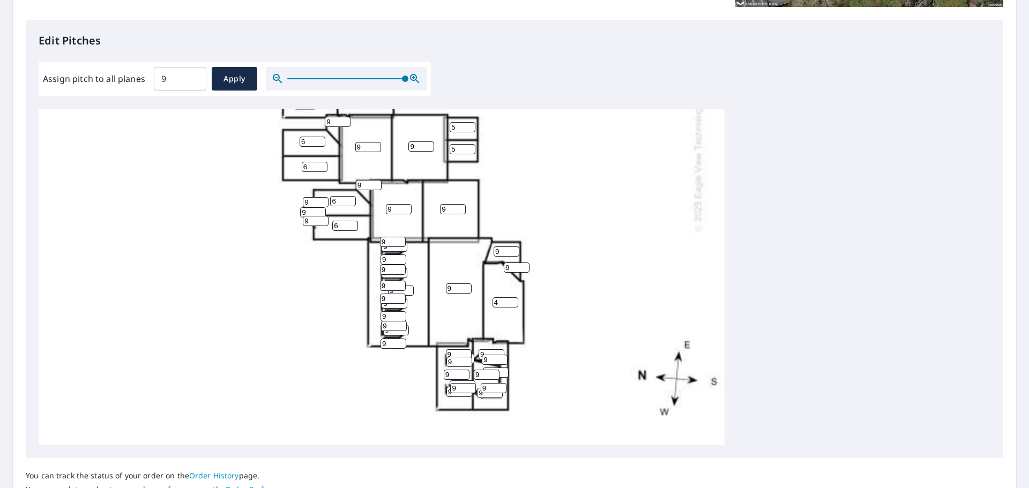
scroll to position [347, 0]
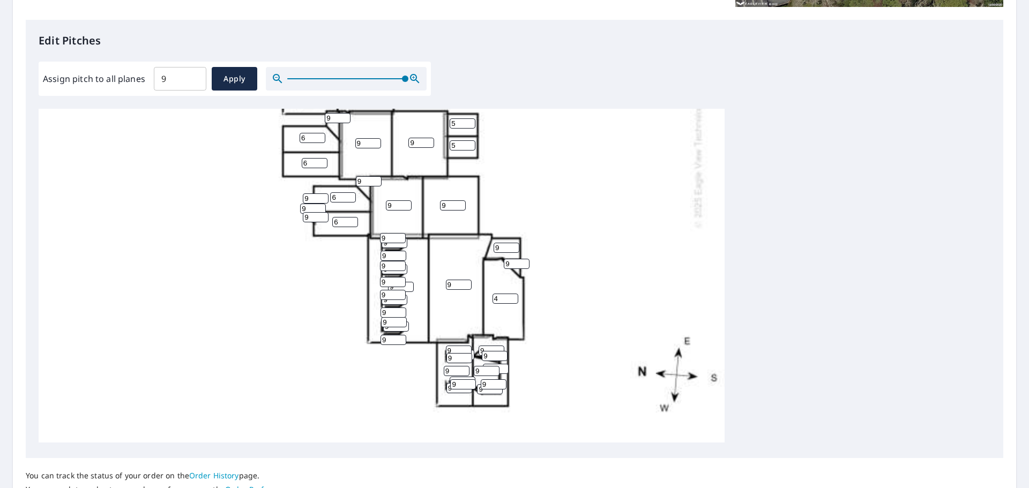
type input "4"
drag, startPoint x: 505, startPoint y: 239, endPoint x: 486, endPoint y: 239, distance: 18.8
click at [486, 239] on div "9 9 9 9 9 9 9 9 4 9 9 9 9 9 9 9 9 9 6 6 9 6 6 9 9 5 5 9 9 9 9 9 9 9 9 9 9 9 9 9…" at bounding box center [382, 106] width 686 height 673
type input "4"
click at [509, 250] on div "9 9 9 9 9 9 9 9 4 9 9 9 9 9 9 9 9 9 6 6 9 6 6 9 9 5 5 9 9 9 4 9 9 9 9 9 9 9 9 9…" at bounding box center [382, 106] width 686 height 673
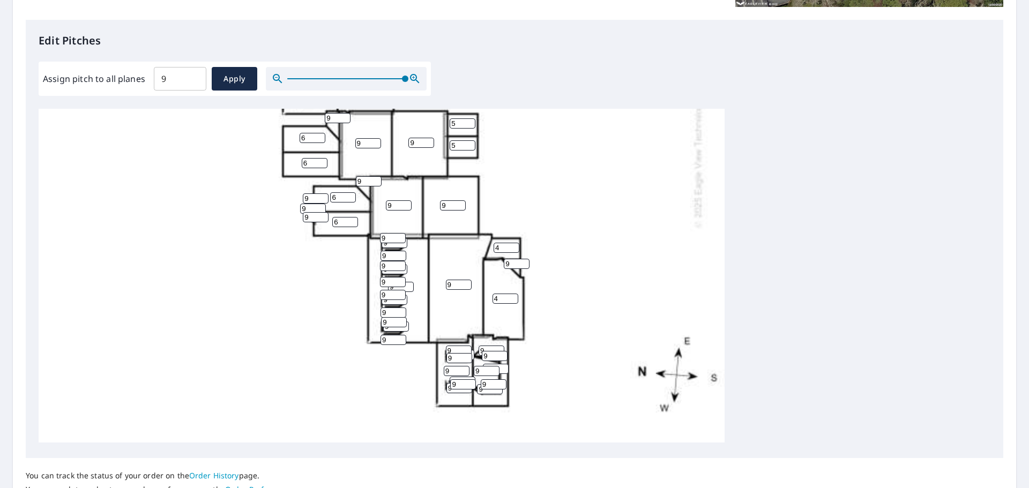
drag, startPoint x: 514, startPoint y: 253, endPoint x: 486, endPoint y: 254, distance: 27.9
click at [486, 254] on div "9 9 9 9 9 9 9 9 4 9 9 9 9 9 9 9 9 9 6 6 9 6 6 9 9 5 5 9 9 9 4 9 9 9 9 9 9 9 9 9…" at bounding box center [382, 106] width 686 height 673
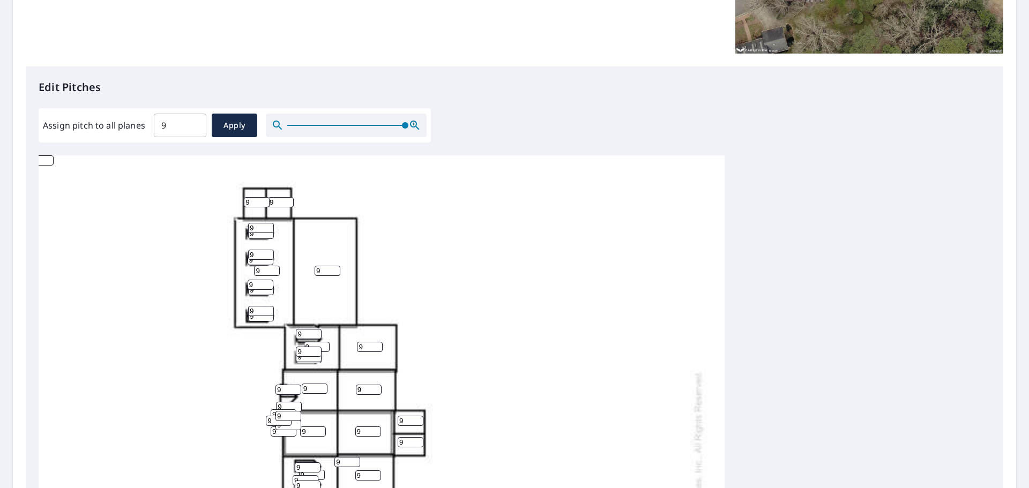
scroll to position [360, 0]
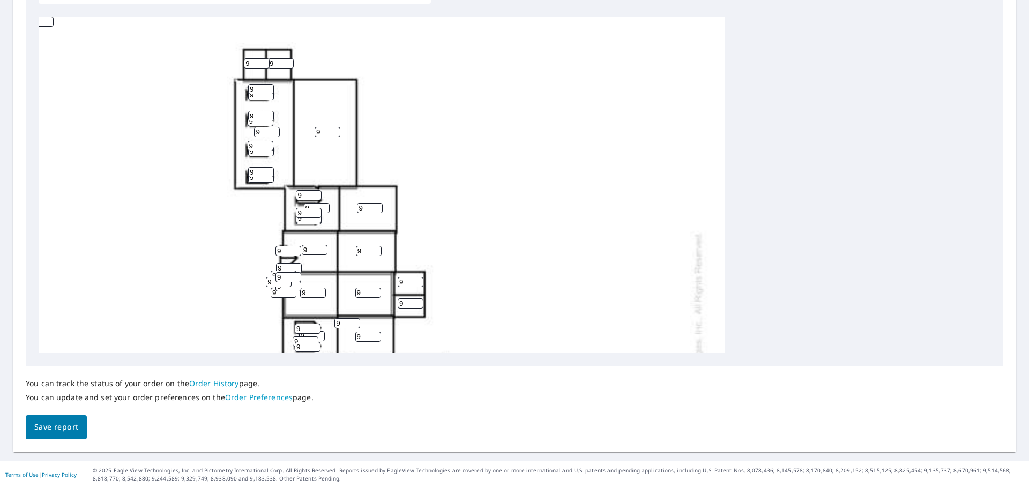
type input "4"
click at [54, 426] on span "Save report" at bounding box center [56, 427] width 44 height 13
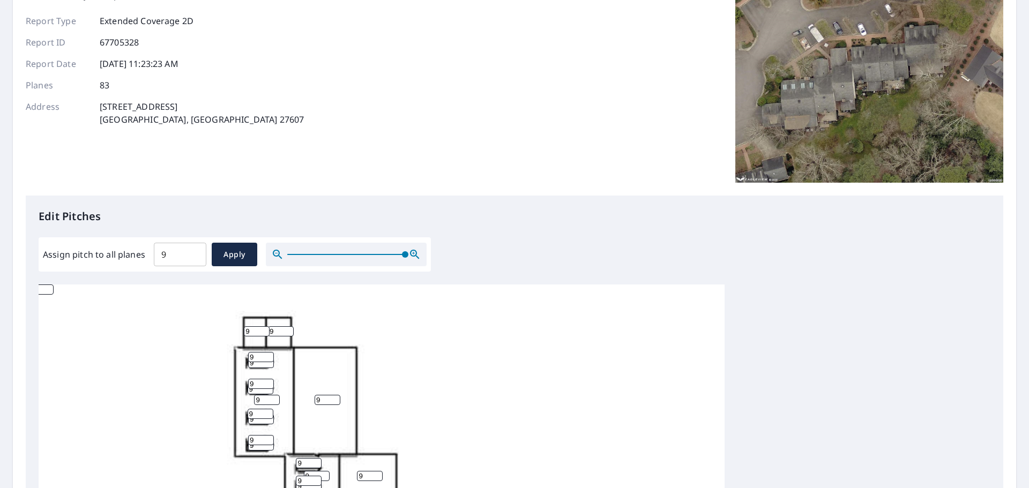
scroll to position [92, 0]
click at [276, 256] on icon "button" at bounding box center [277, 254] width 9 height 9
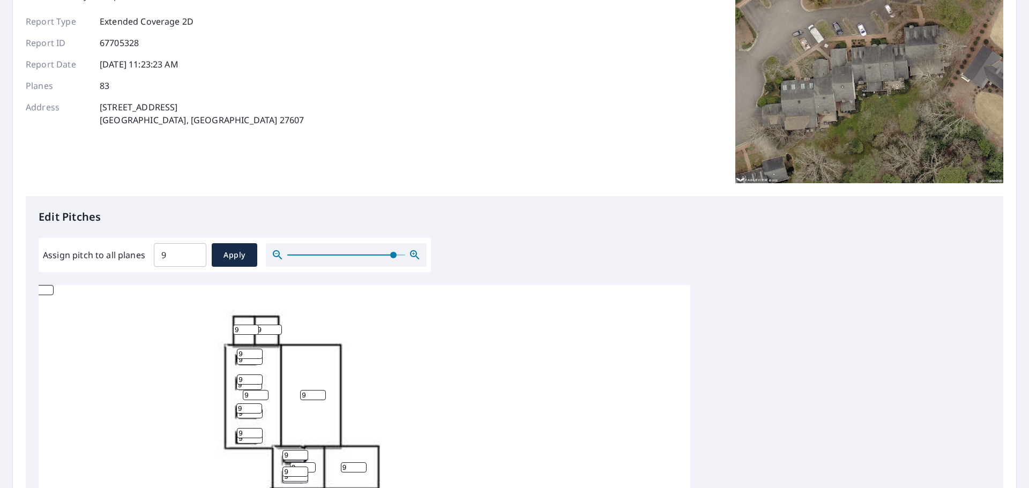
click at [276, 256] on icon "button" at bounding box center [277, 254] width 9 height 9
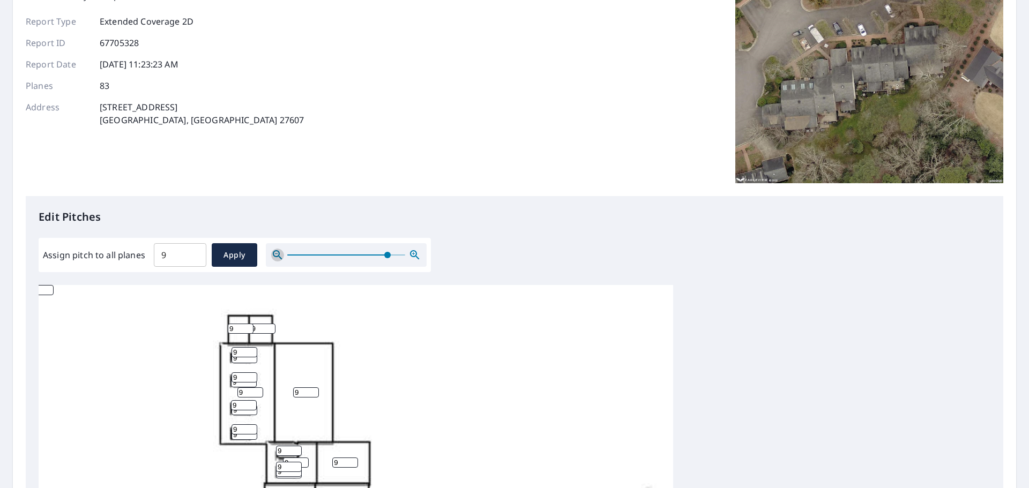
click at [276, 256] on icon "button" at bounding box center [277, 254] width 9 height 9
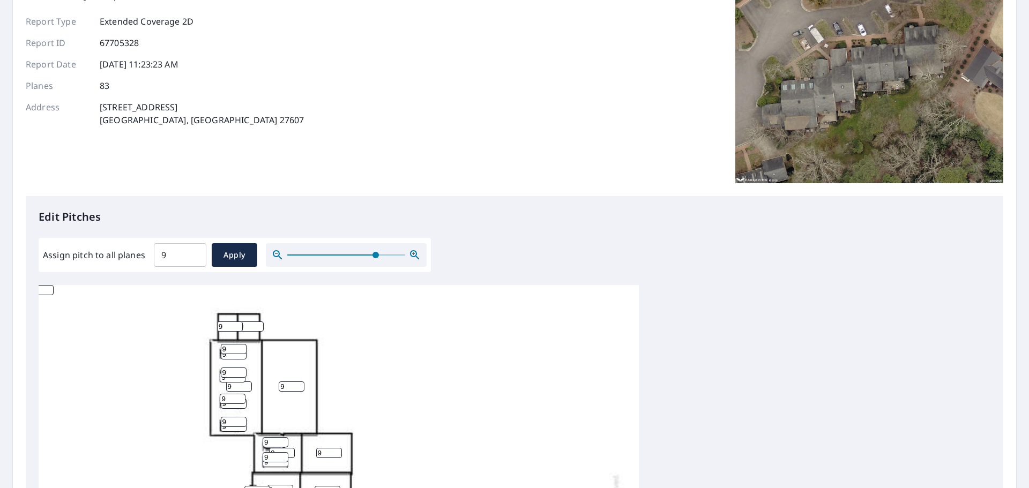
click at [276, 256] on icon "button" at bounding box center [277, 254] width 9 height 9
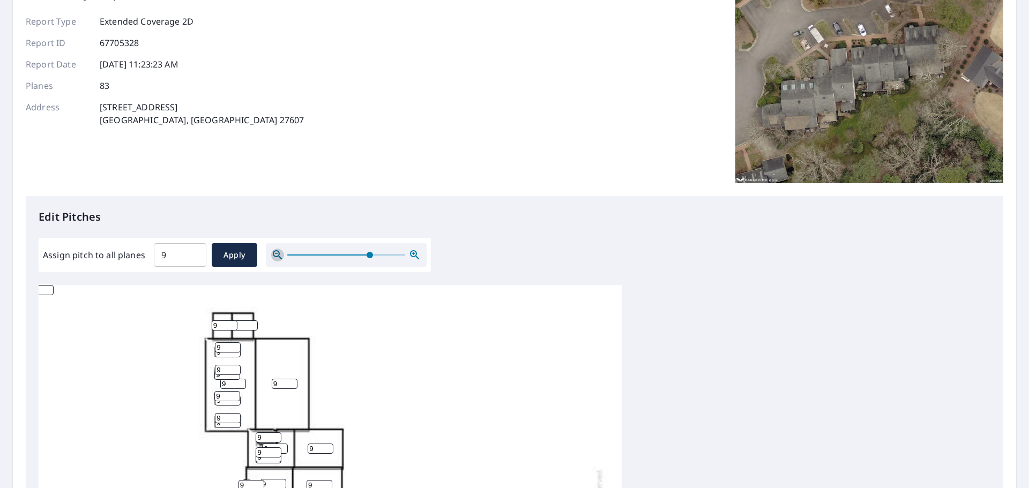
click at [276, 256] on icon "button" at bounding box center [277, 254] width 9 height 9
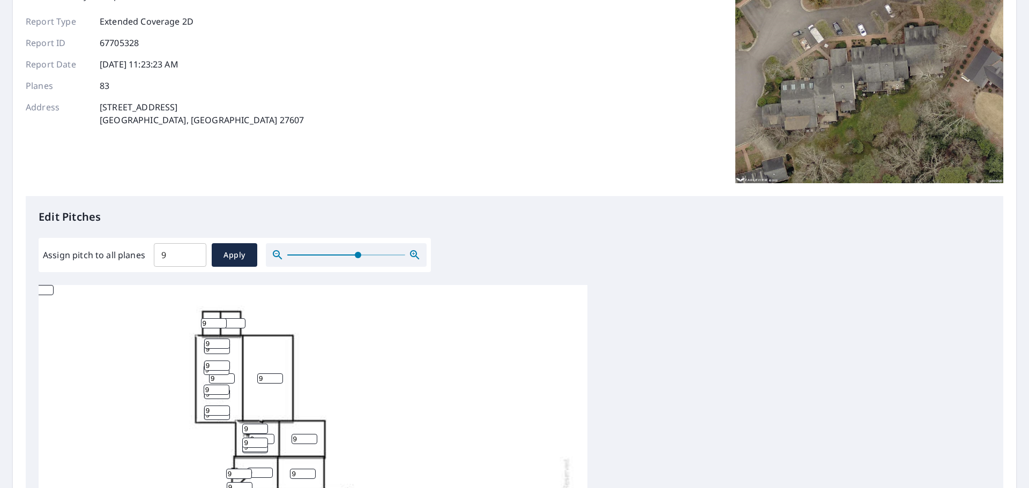
click at [276, 256] on icon "button" at bounding box center [277, 254] width 9 height 9
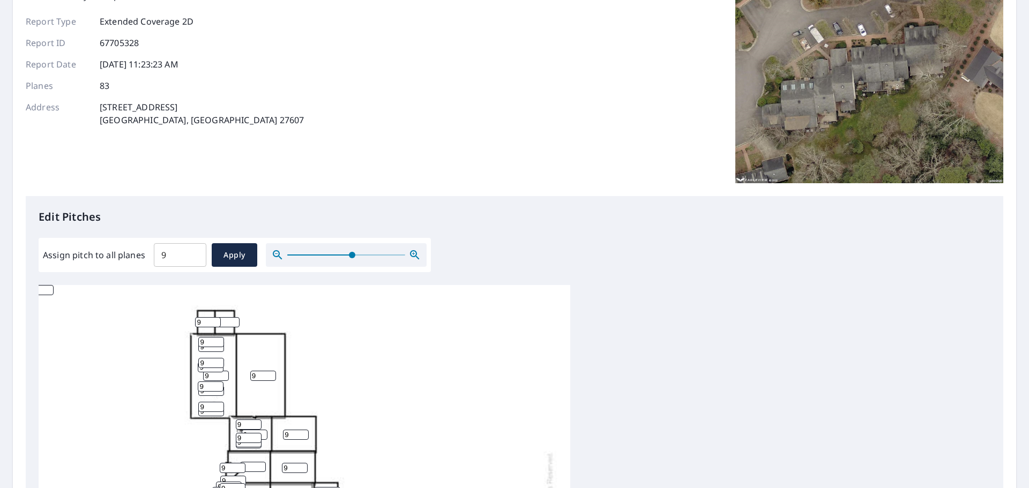
click at [276, 256] on icon "button" at bounding box center [277, 254] width 9 height 9
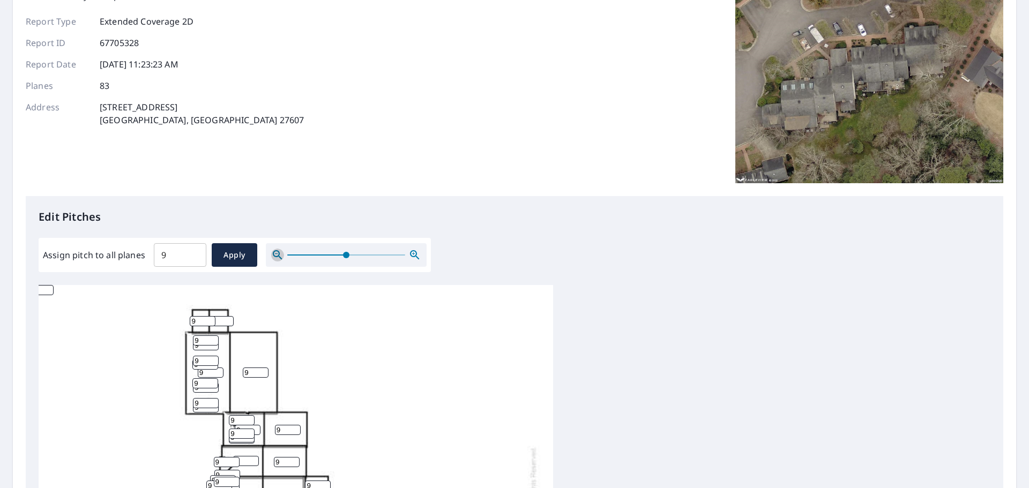
click at [276, 256] on icon "button" at bounding box center [277, 254] width 9 height 9
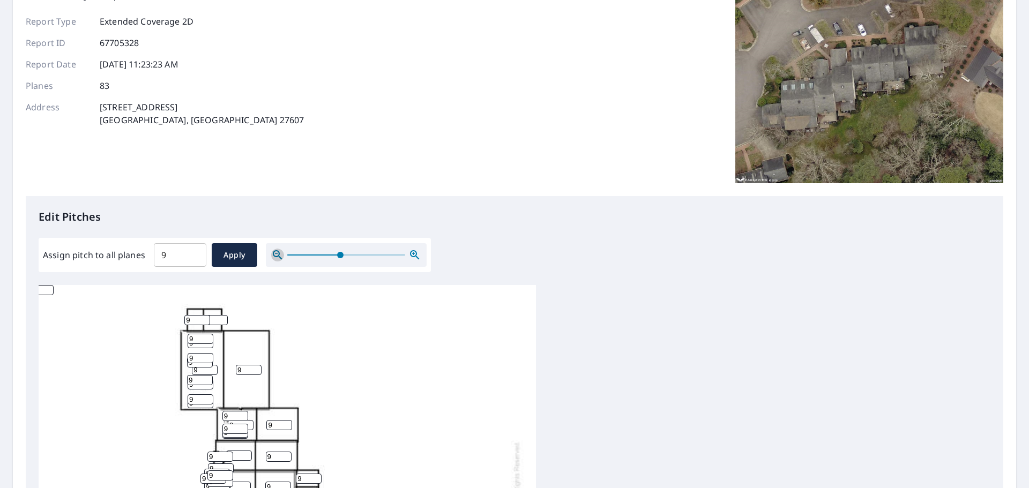
click at [276, 256] on icon "button" at bounding box center [277, 254] width 9 height 9
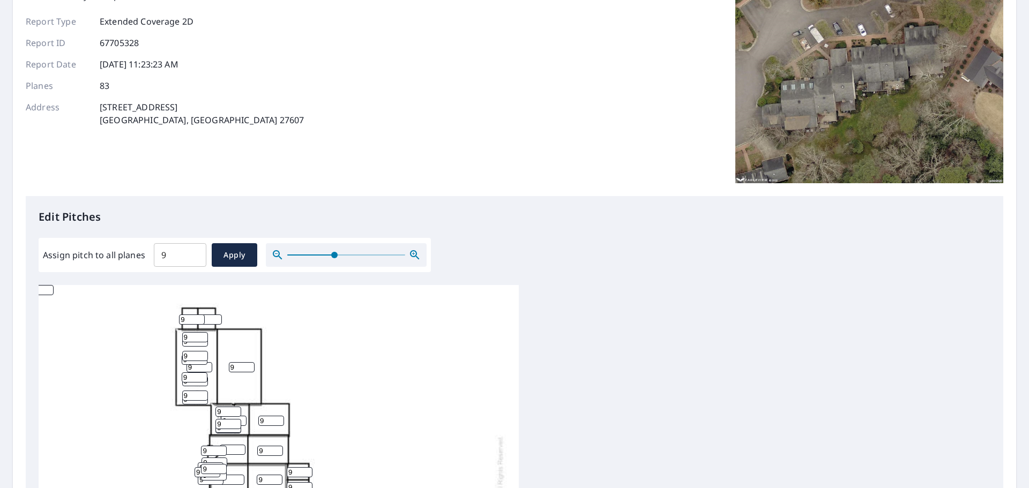
click at [276, 256] on icon "button" at bounding box center [277, 254] width 9 height 9
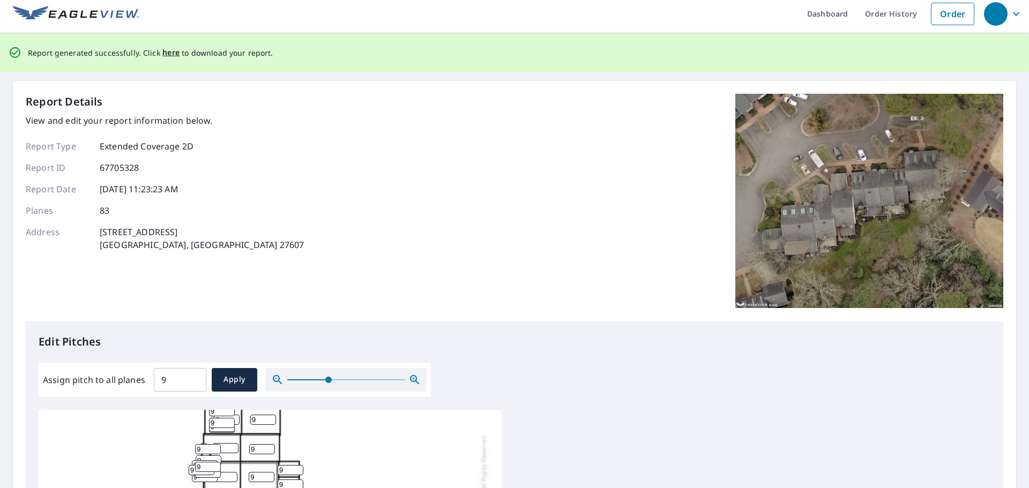
scroll to position [0, 0]
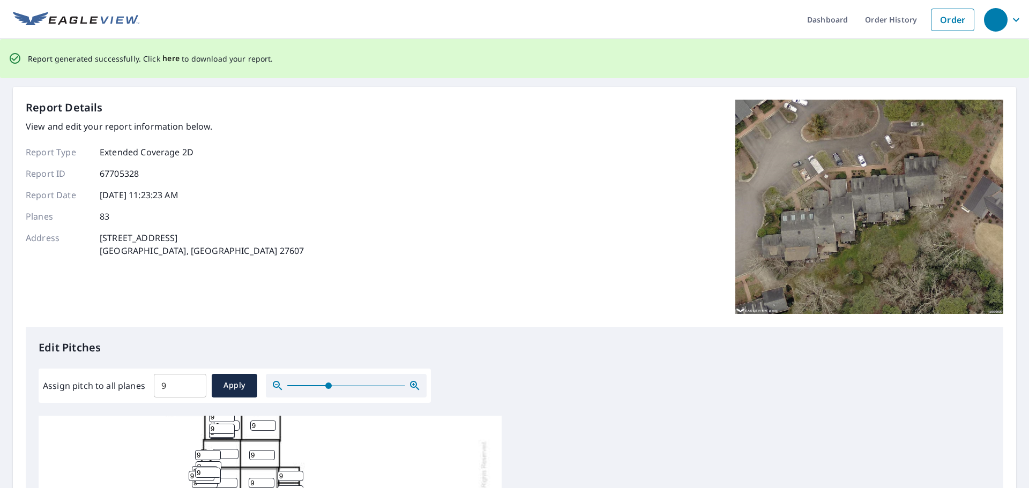
click at [171, 57] on span "here" at bounding box center [171, 58] width 18 height 13
